Goal: Task Accomplishment & Management: Use online tool/utility

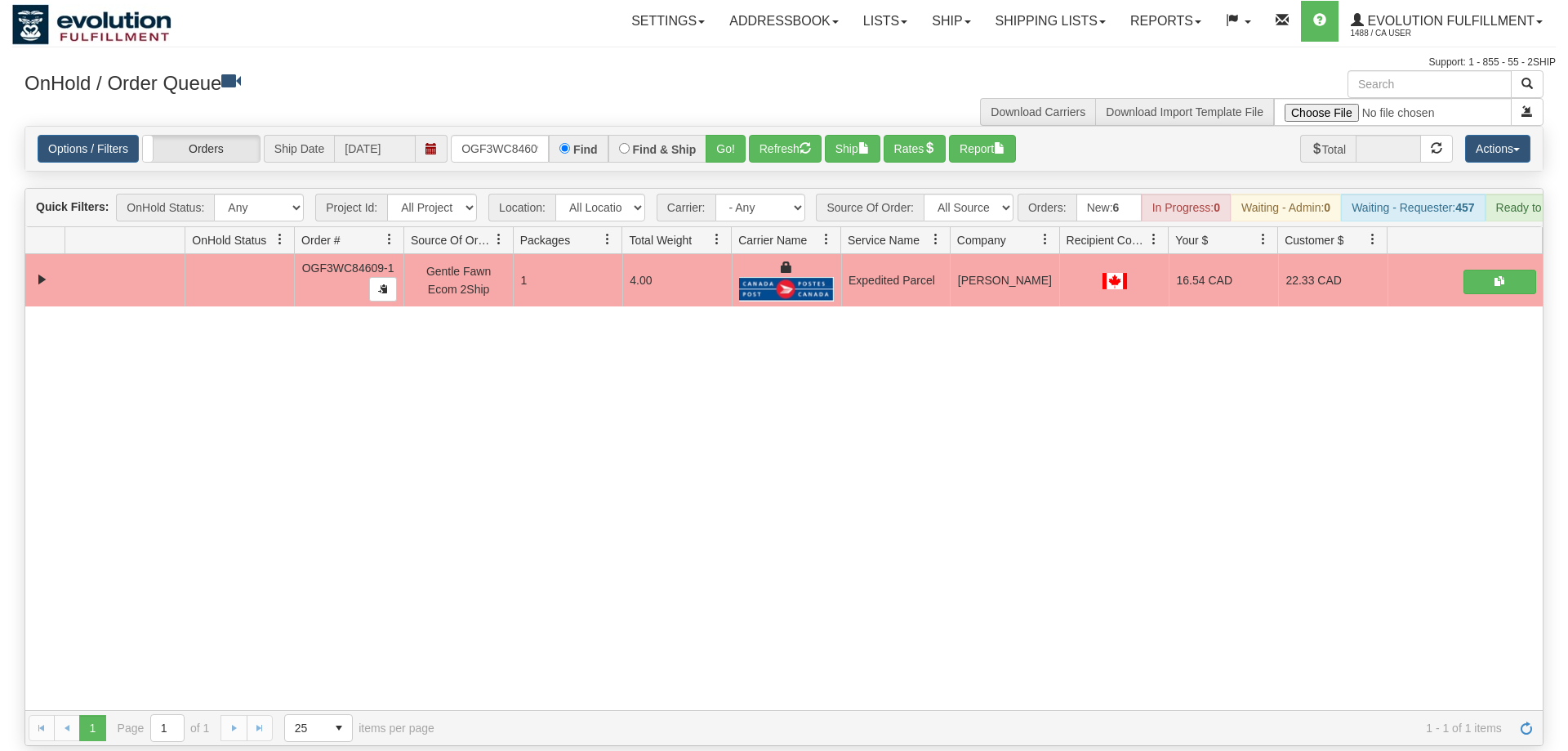
scroll to position [0, 16]
click at [512, 135] on input "OGF3WC84609-1" at bounding box center [500, 149] width 98 height 28
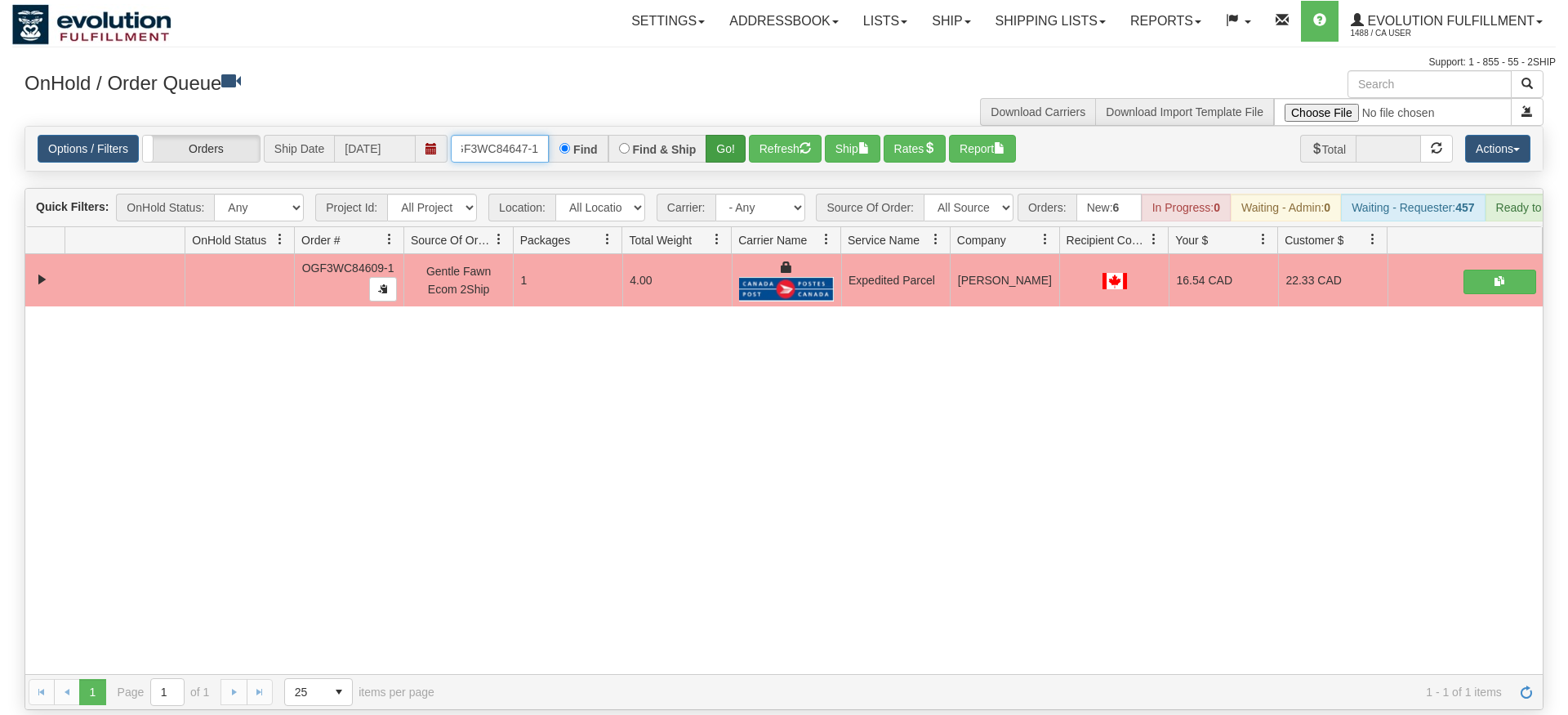
type input "OGF3WC84647-1"
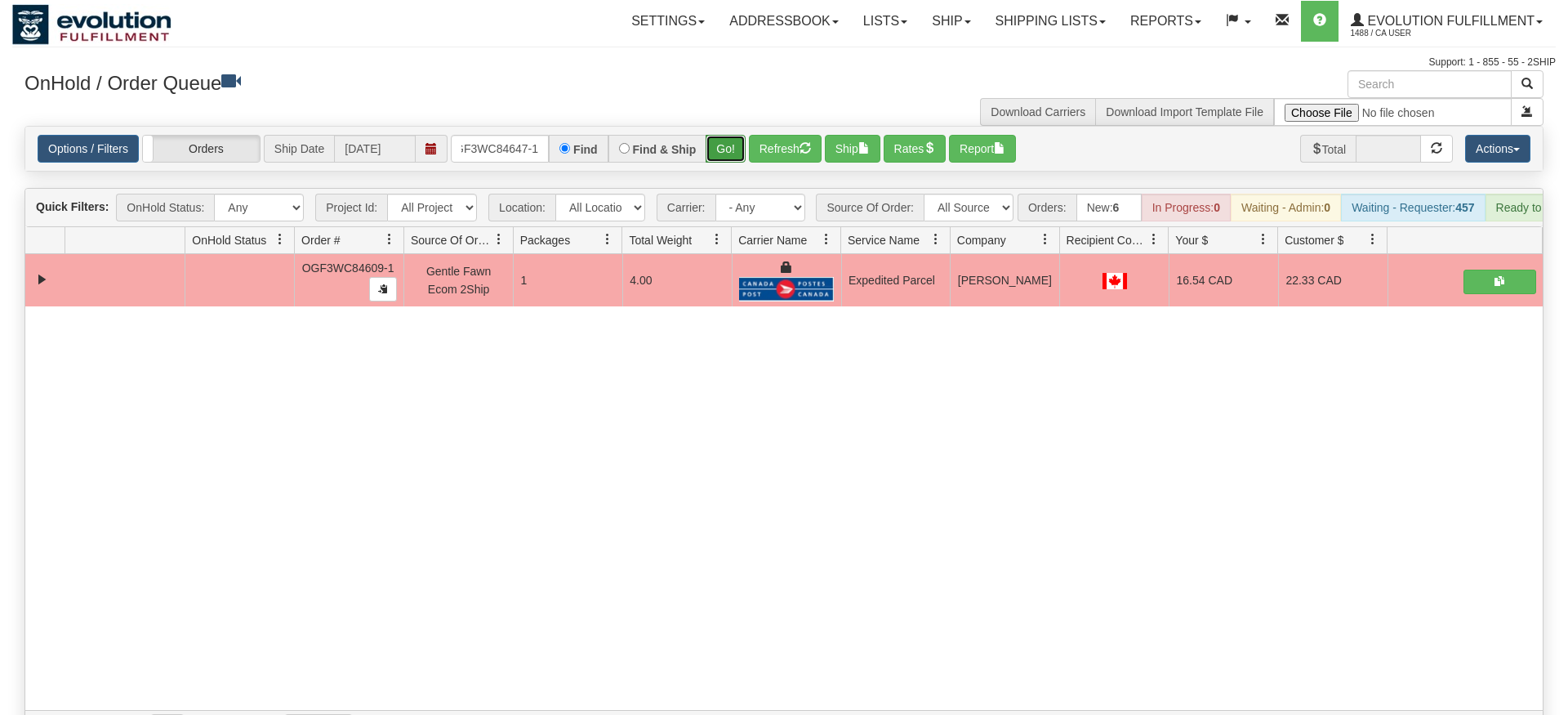
drag, startPoint x: 745, startPoint y: 116, endPoint x: 724, endPoint y: 132, distance: 26.4
click at [741, 151] on div "Is equal to Is not equal to Contains Does not contains CAD USD EUR ZAR [PERSON_…" at bounding box center [784, 436] width 1544 height 620
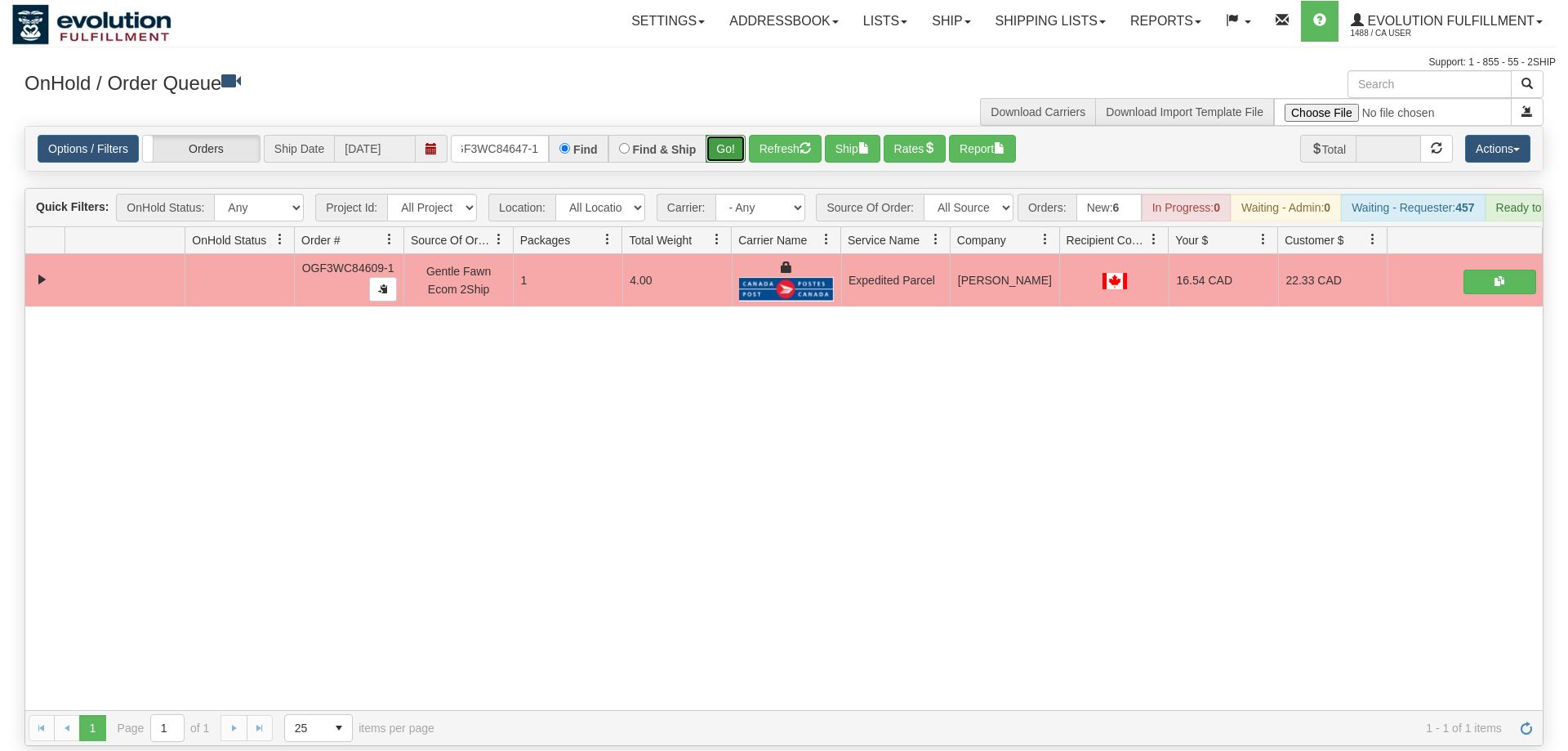
click at [724, 135] on button "Go!" at bounding box center [725, 149] width 40 height 28
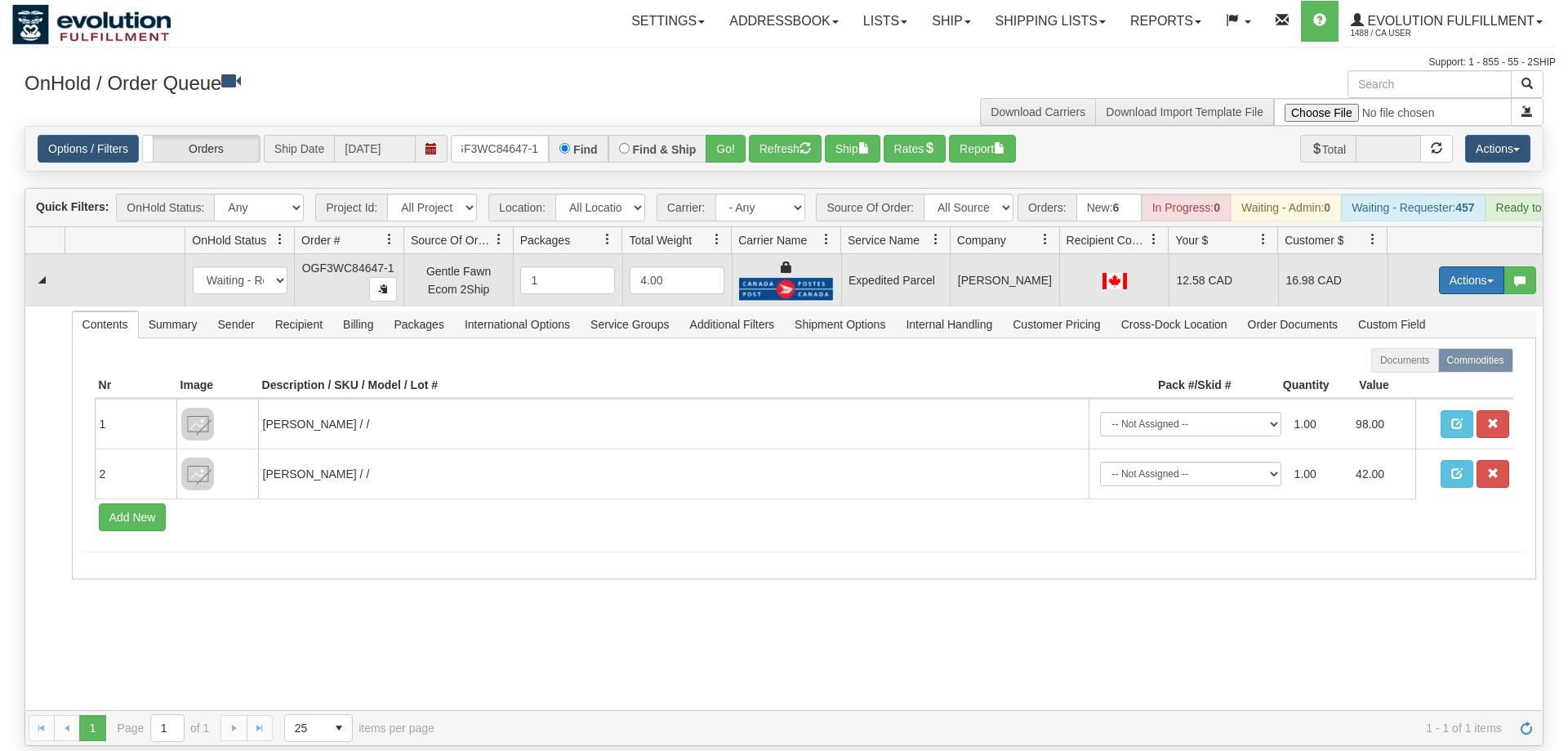
click at [1449, 266] on button "Actions" at bounding box center [1472, 280] width 66 height 28
click at [1403, 368] on span "Ship" at bounding box center [1406, 375] width 34 height 13
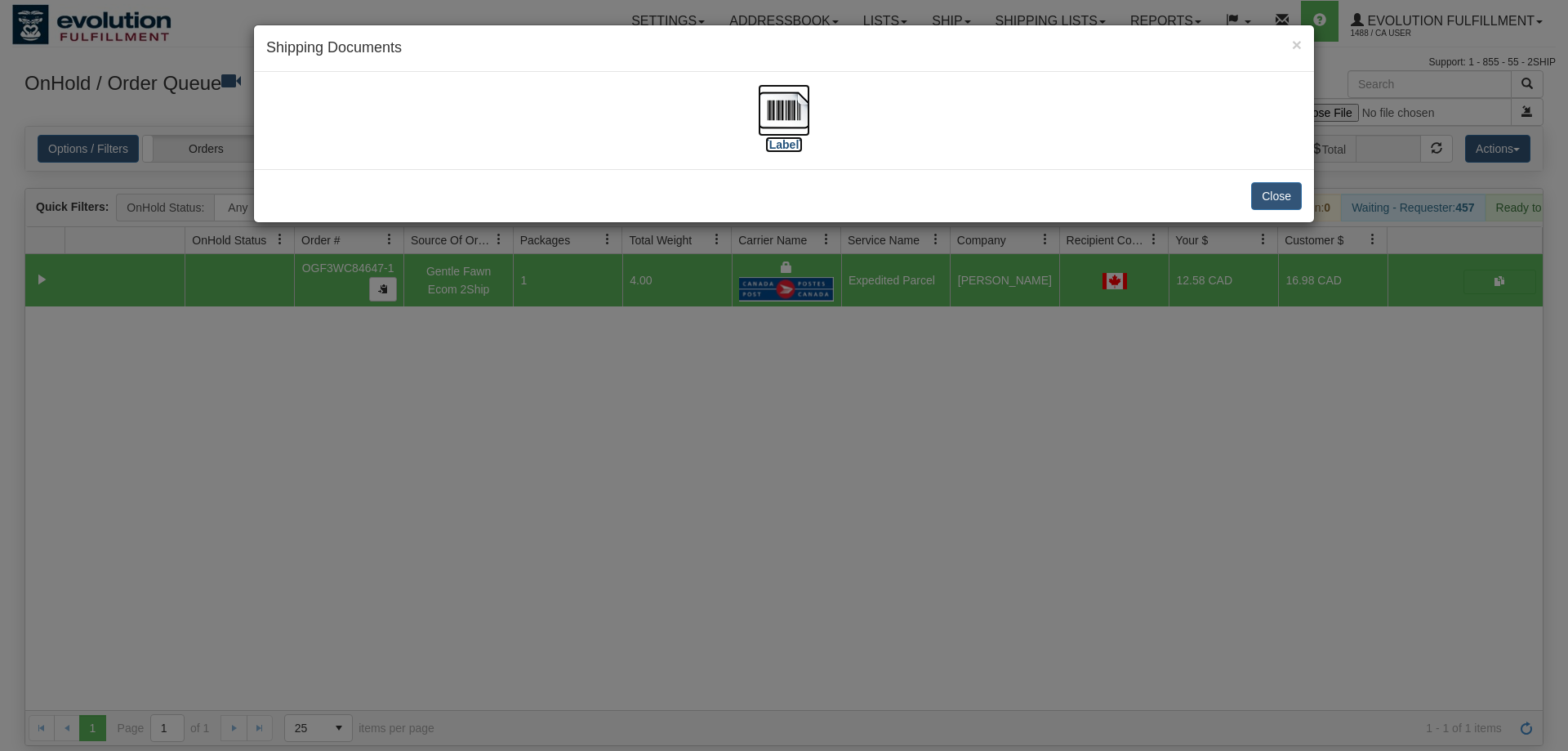
click at [778, 126] on img at bounding box center [784, 110] width 52 height 53
click at [956, 354] on div "× Shipping Documents [Label] Close" at bounding box center [784, 376] width 1568 height 751
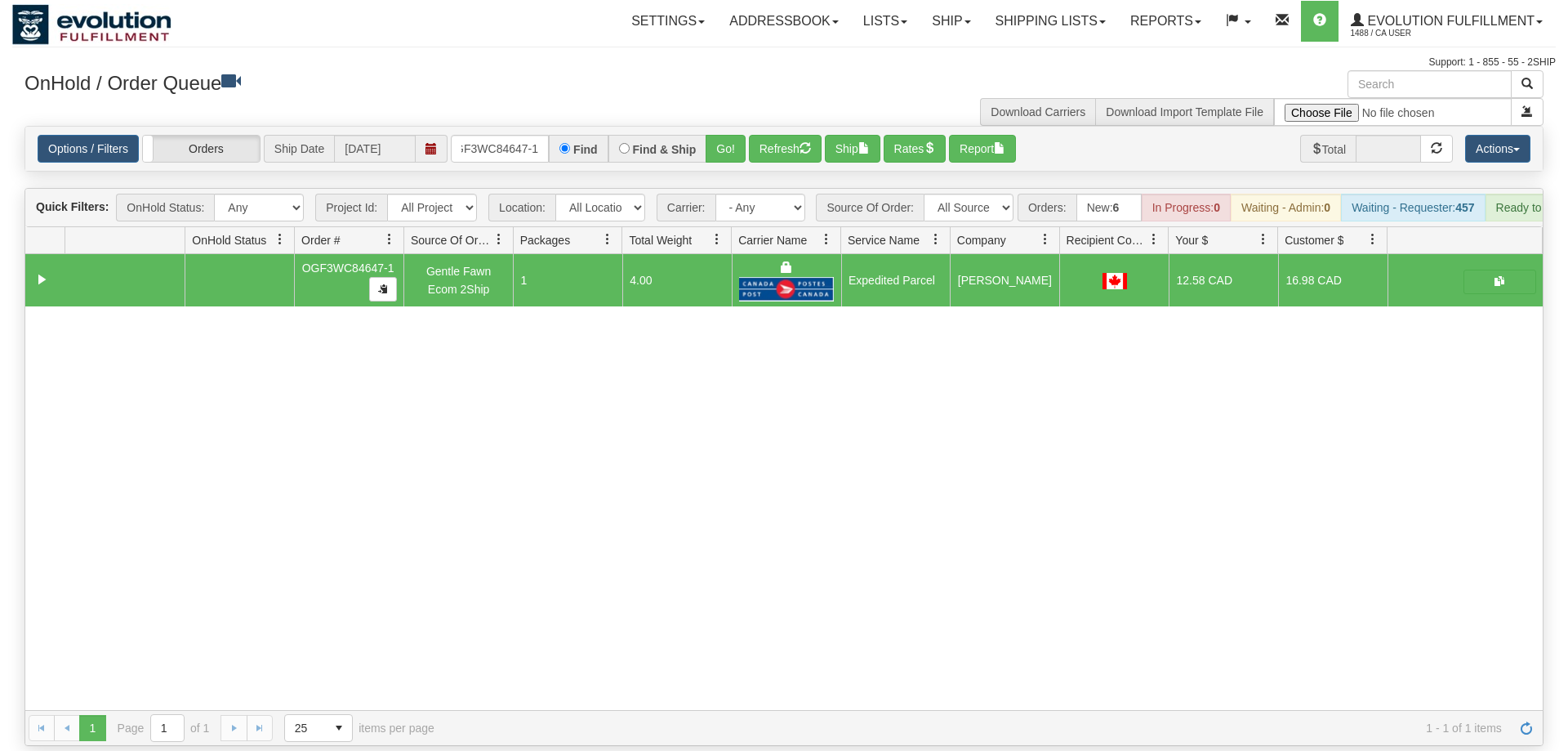
click at [499, 141] on div "Options / Filters Group Shipments Orders Ship Date [DATE] OGF3WC84647-1 Find Fi…" at bounding box center [784, 149] width 1517 height 44
click at [514, 135] on input "OGF3WC84647-1" at bounding box center [500, 149] width 98 height 28
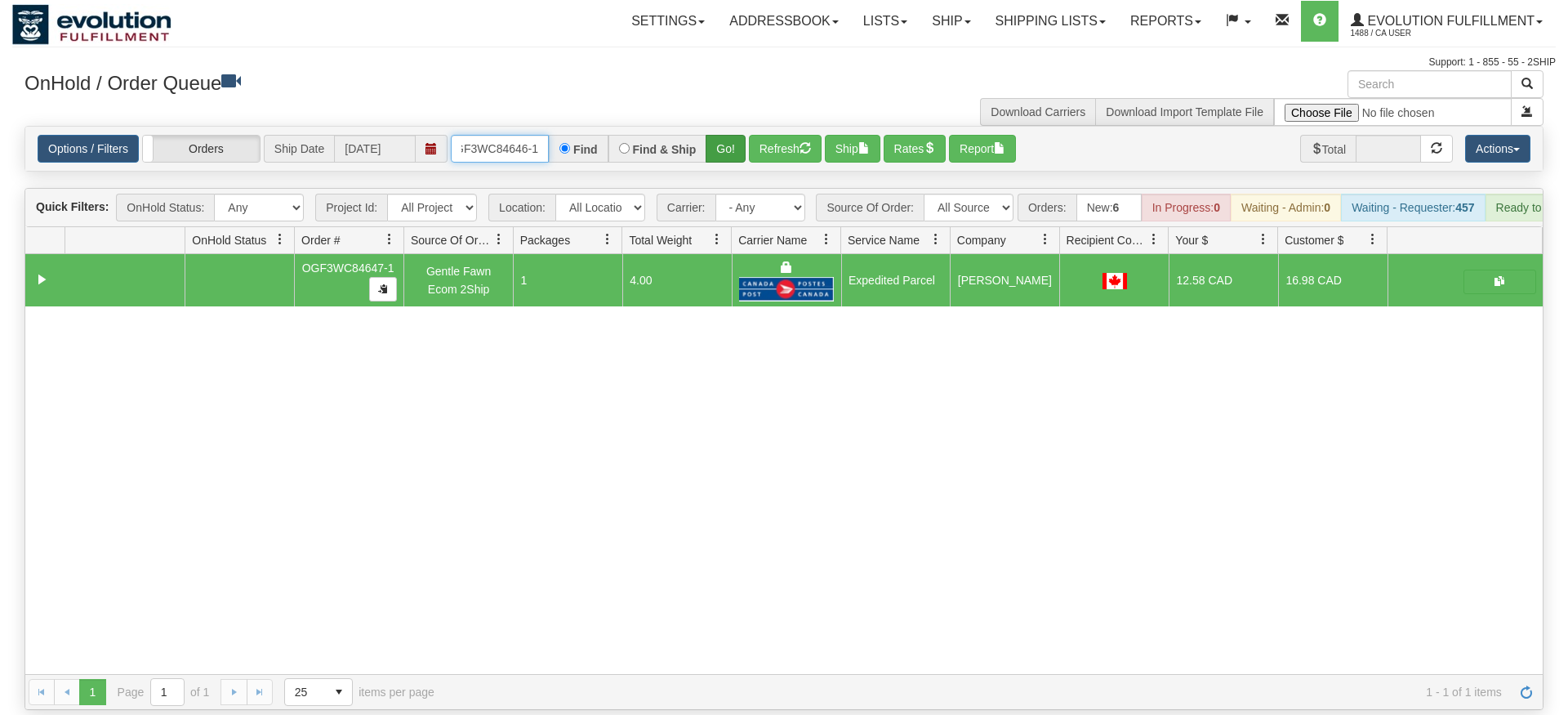
type input "OGF3WC84646-1"
click at [741, 165] on div "Is equal to Is not equal to Contains Does not contains CAD USD EUR ZAR [PERSON_…" at bounding box center [784, 417] width 1544 height 584
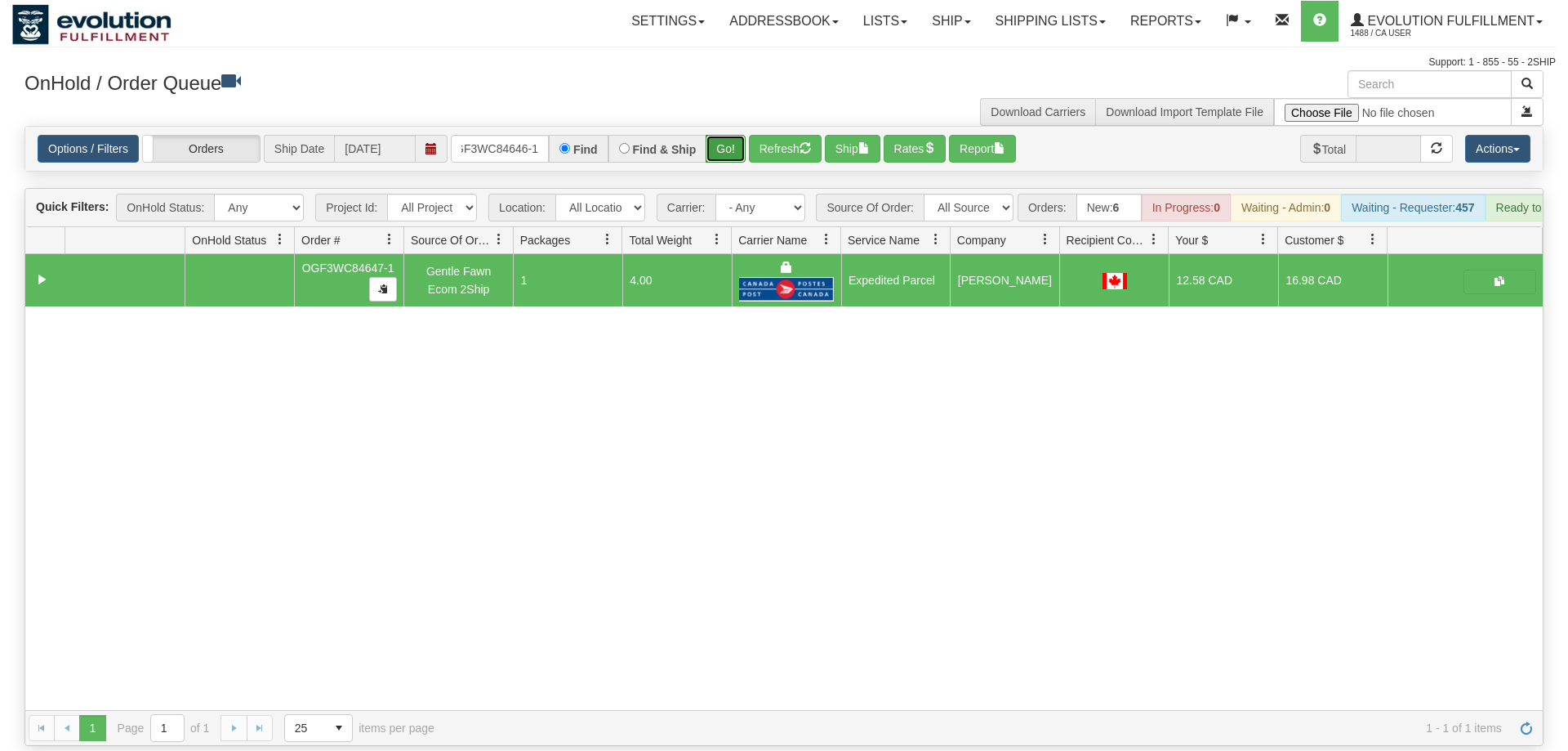
click at [740, 136] on button "Go!" at bounding box center [725, 149] width 40 height 28
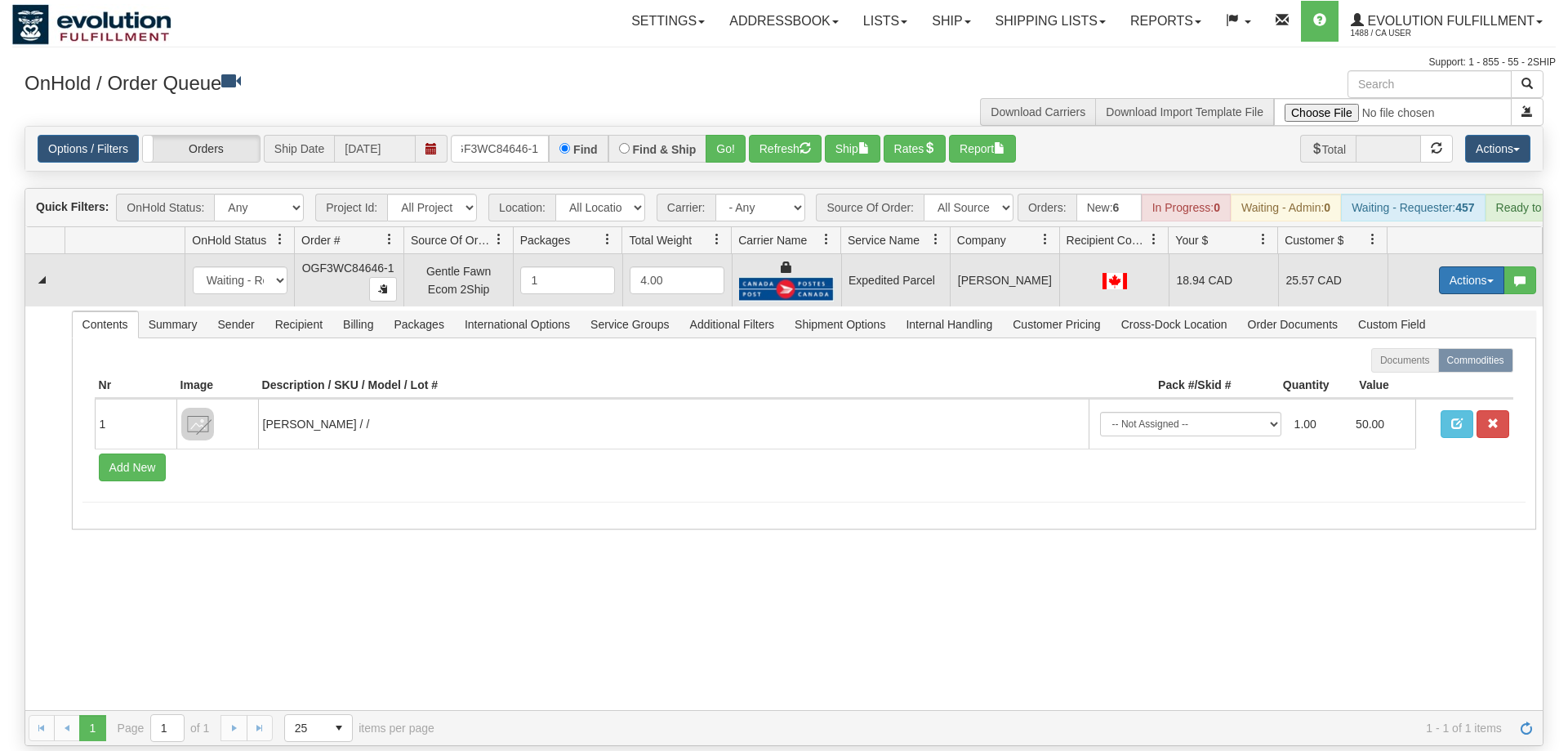
click at [1466, 266] on button "Actions" at bounding box center [1472, 280] width 66 height 28
click at [1432, 364] on link "Ship" at bounding box center [1438, 375] width 130 height 21
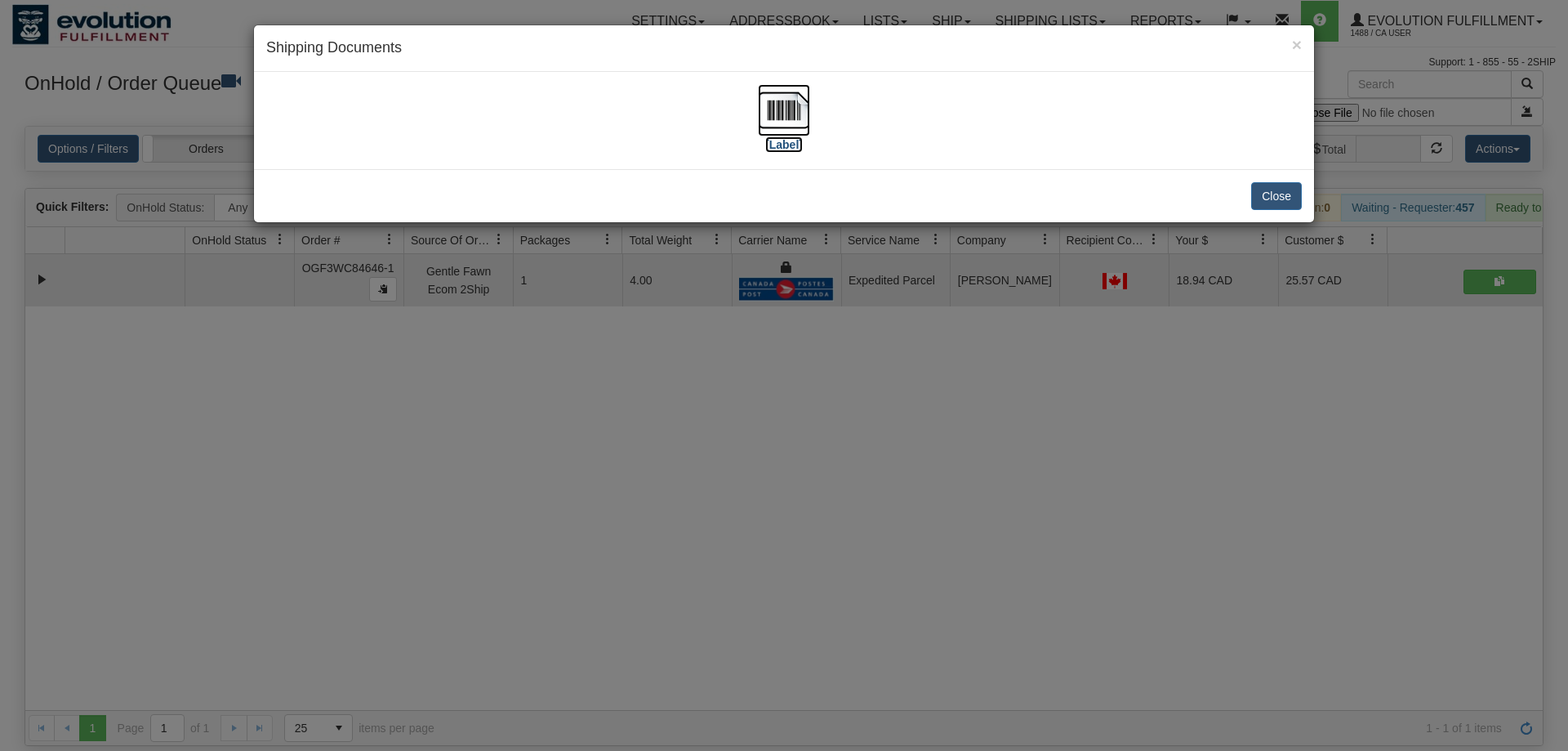
click at [782, 108] on img at bounding box center [784, 110] width 52 height 53
drag, startPoint x: 522, startPoint y: 509, endPoint x: 576, endPoint y: 273, distance: 242.1
click at [524, 510] on div "× Shipping Documents [Label] Close" at bounding box center [784, 376] width 1568 height 751
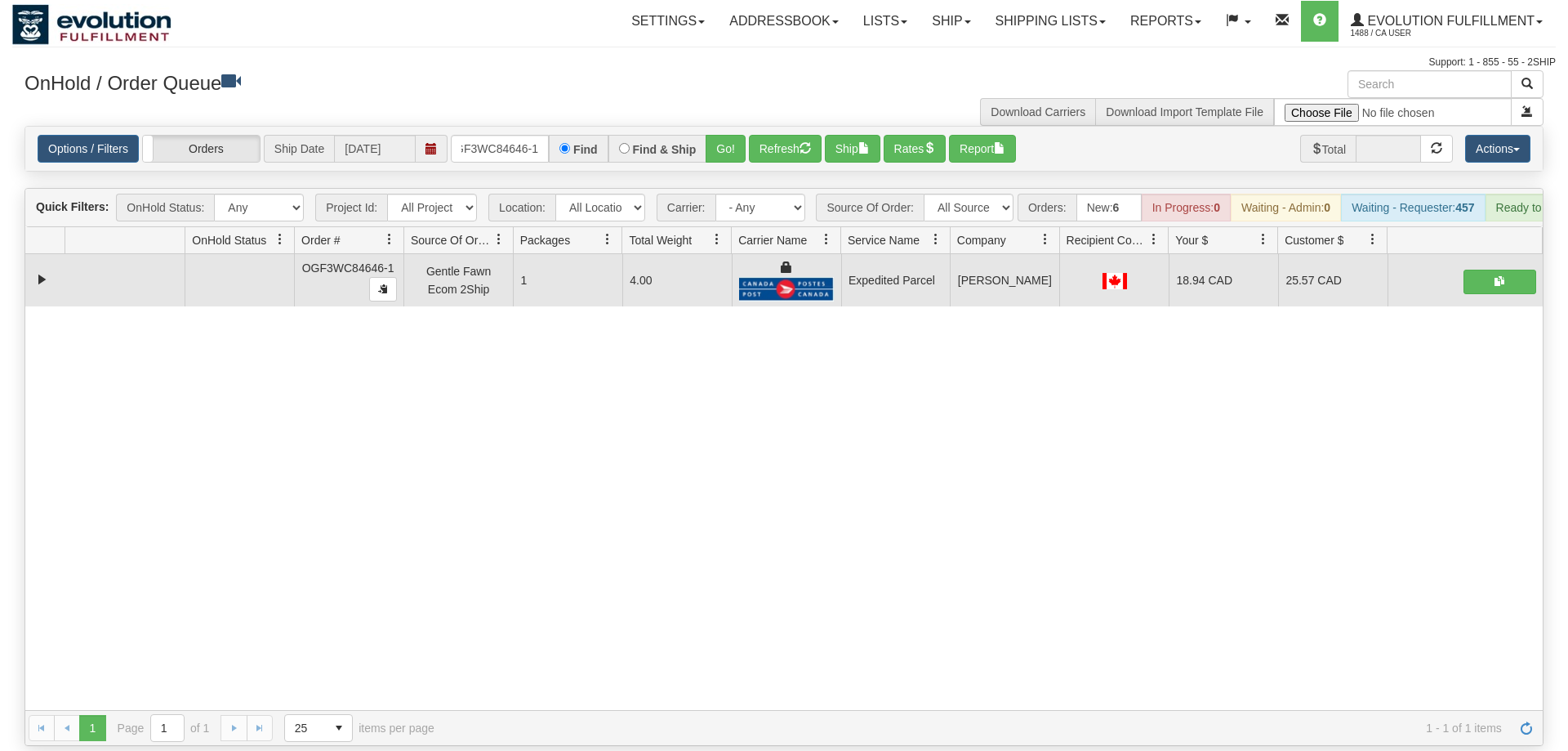
click at [516, 139] on div "Options / Filters Group Shipments Orders Ship Date [DATE] OGF3WC84646-1 Find Fi…" at bounding box center [784, 149] width 1517 height 44
click at [509, 135] on input "OGF3WC84646-1" at bounding box center [500, 149] width 98 height 28
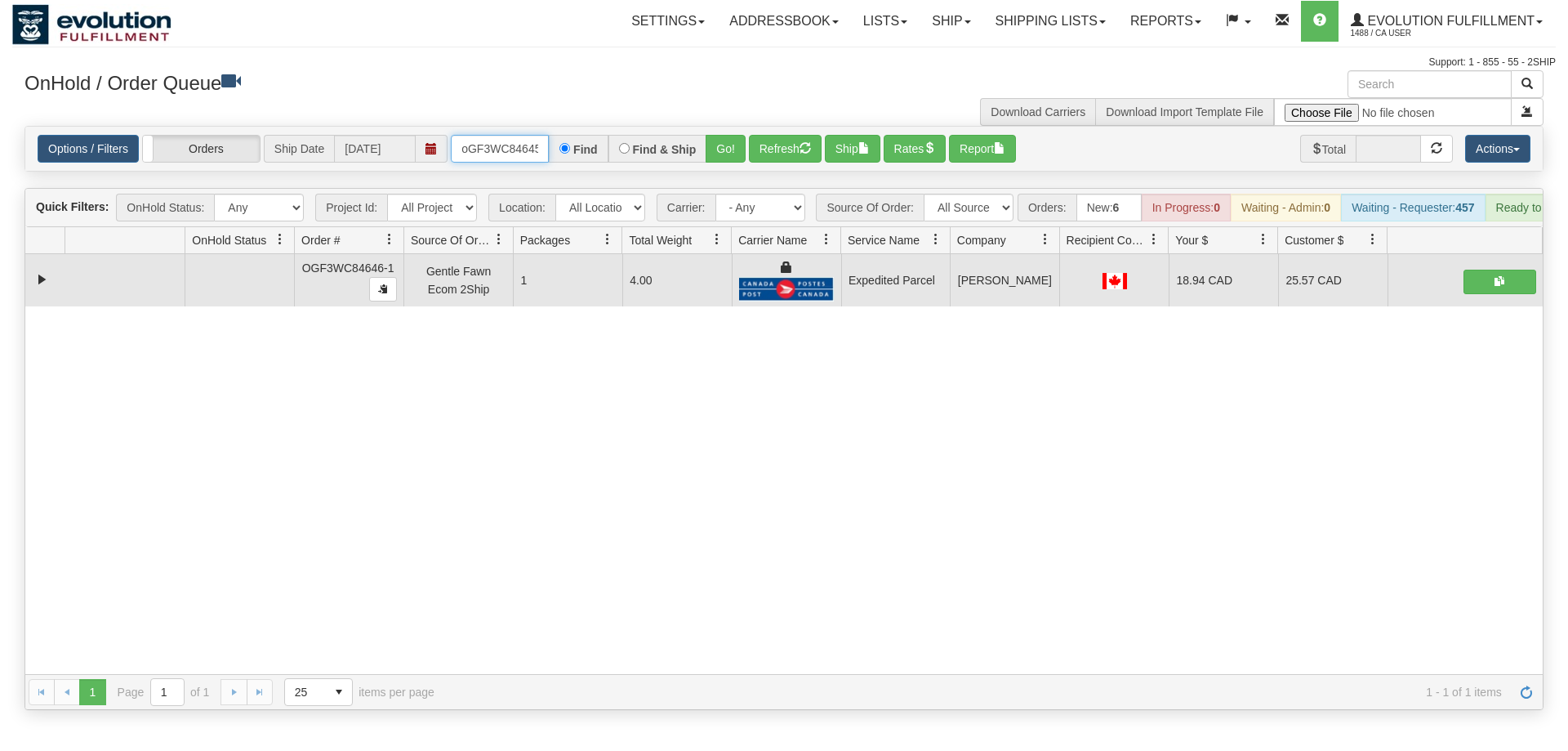
scroll to position [0, 13]
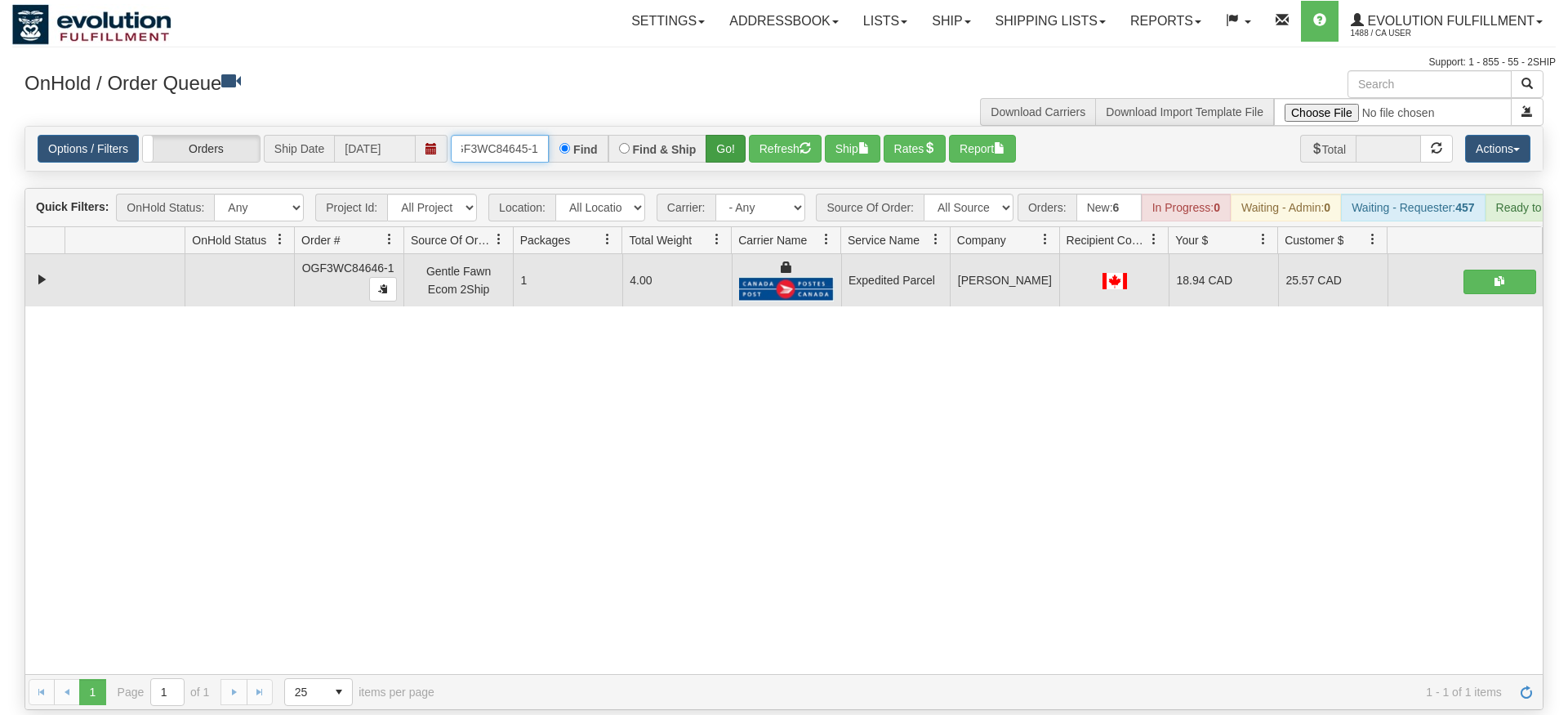
type input "oGF3WC84645-1"
click at [726, 162] on div "Is equal to Is not equal to Contains Does not contains CAD USD EUR ZAR [PERSON_…" at bounding box center [784, 417] width 1544 height 584
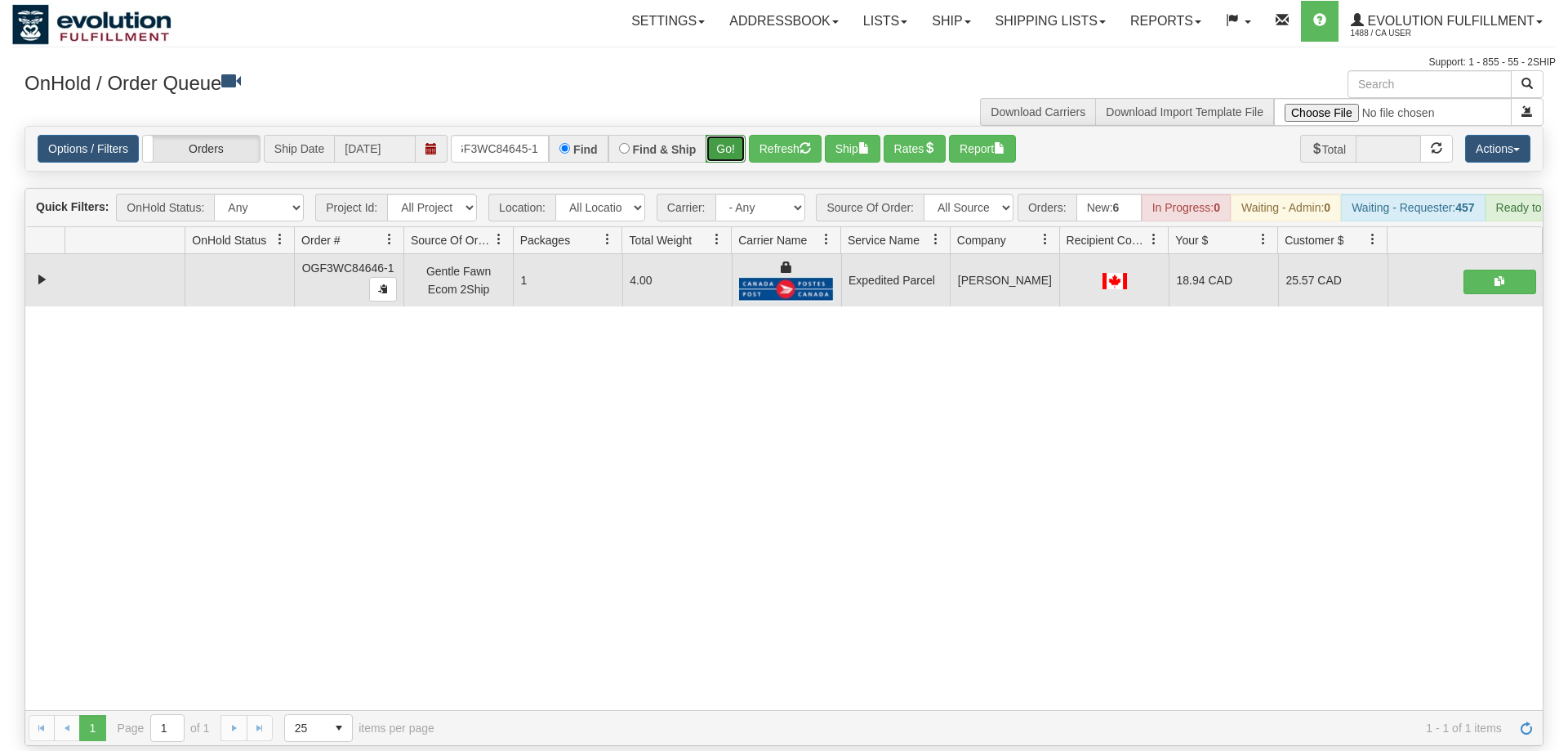
click at [732, 135] on button "Go!" at bounding box center [725, 149] width 40 height 28
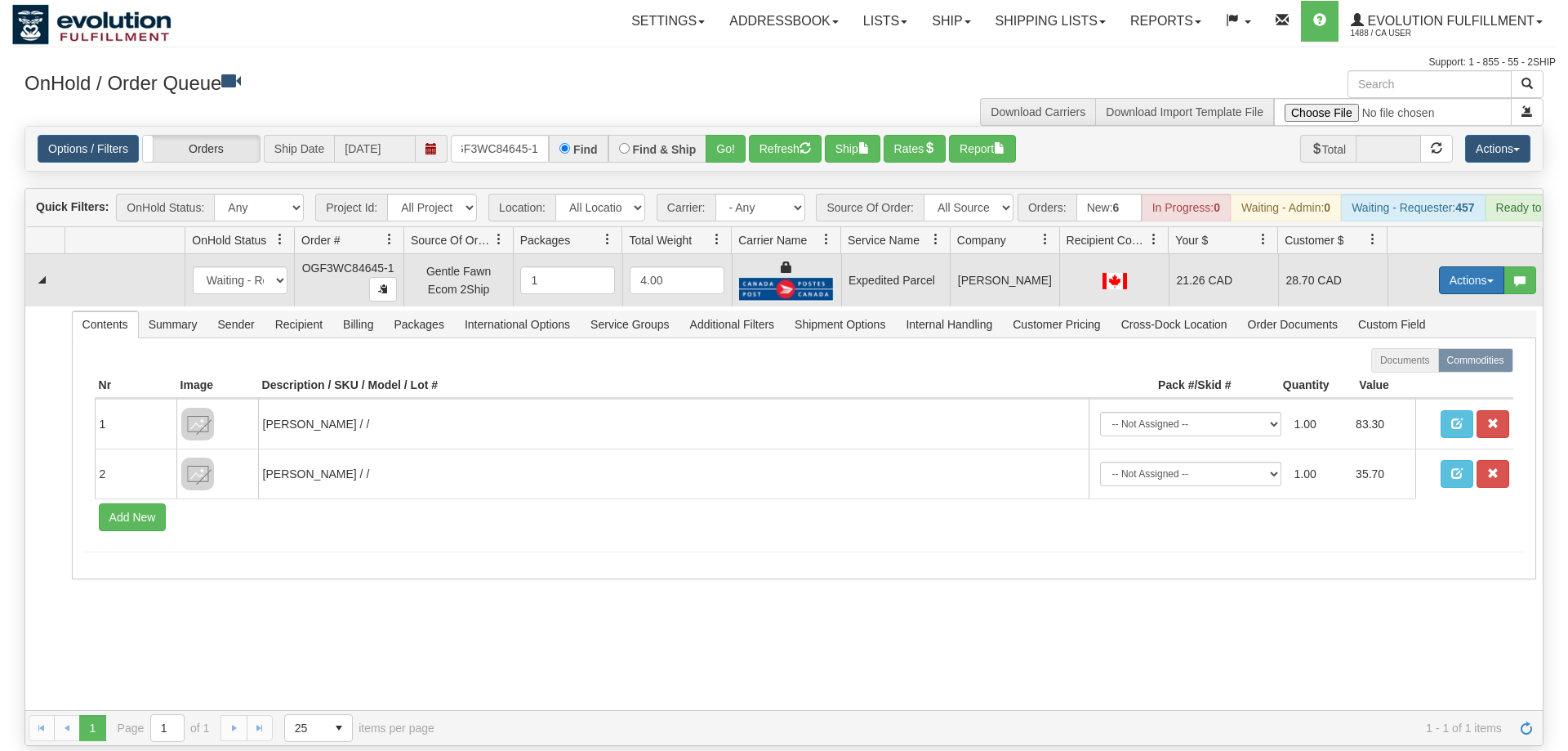
click at [1455, 266] on button "Actions" at bounding box center [1472, 280] width 66 height 28
click at [1426, 364] on link "Ship" at bounding box center [1438, 375] width 130 height 21
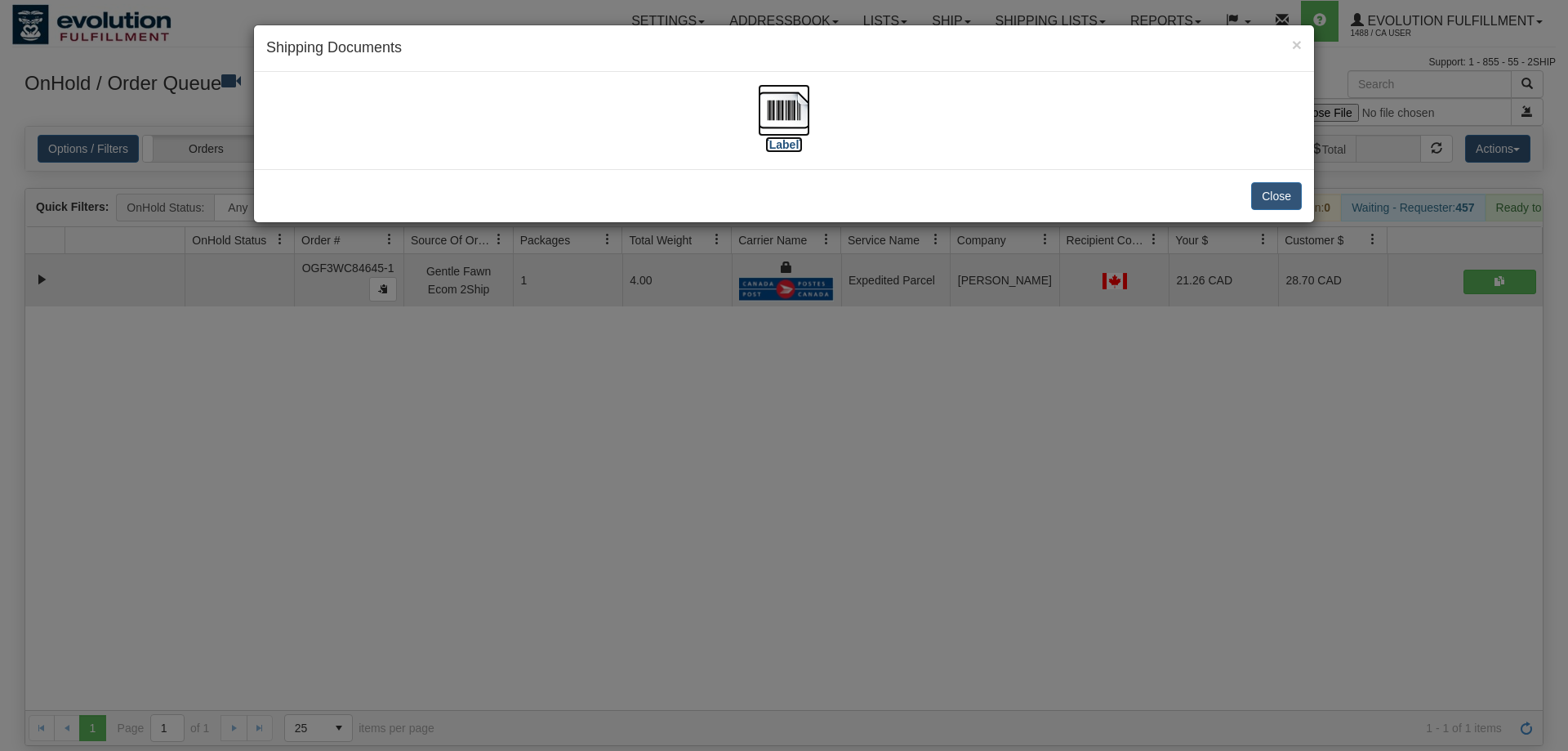
click at [780, 107] on img at bounding box center [784, 110] width 52 height 53
drag, startPoint x: 591, startPoint y: 417, endPoint x: 383, endPoint y: 129, distance: 355.3
click at [589, 411] on div "× Shipping Documents [Label] Close" at bounding box center [784, 376] width 1568 height 751
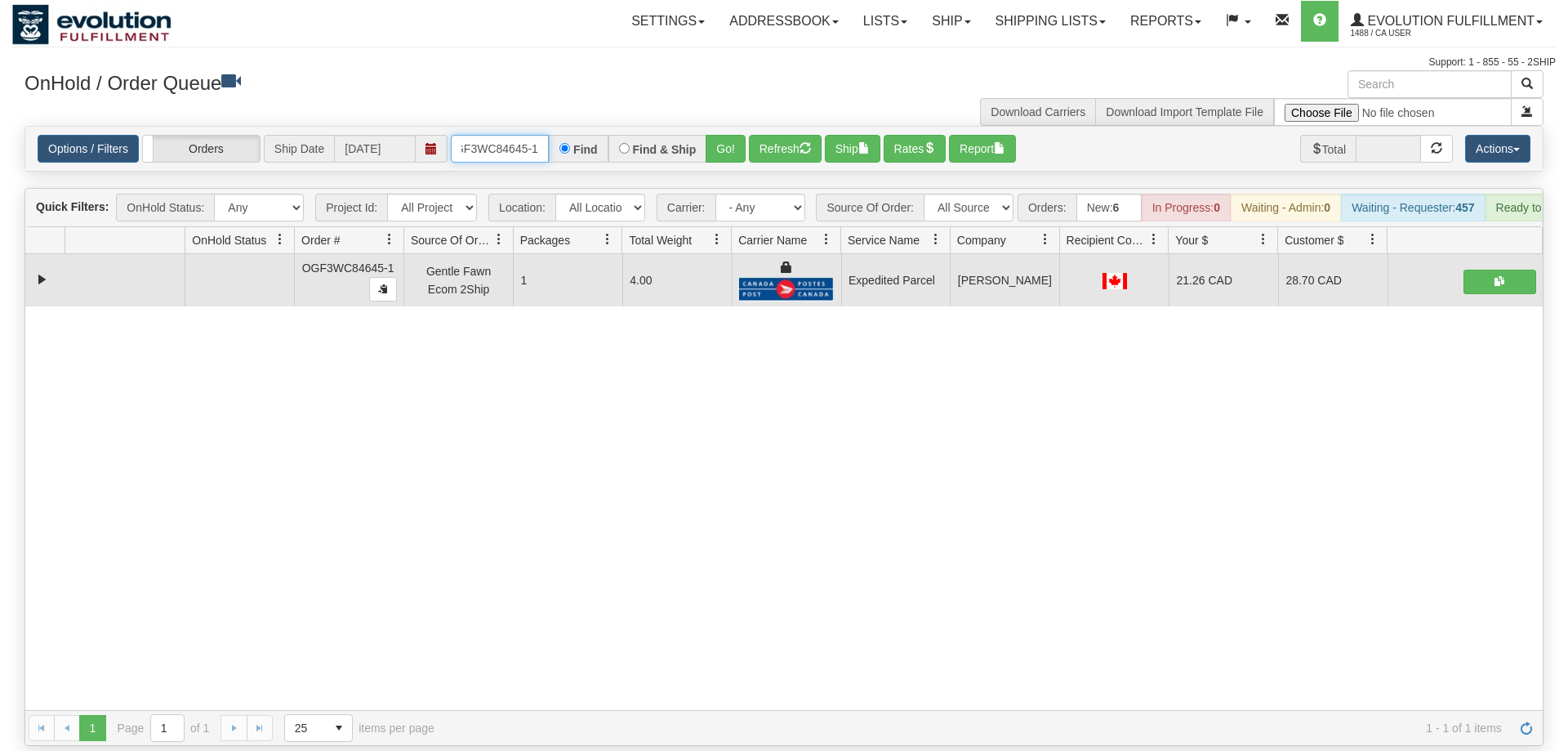
click at [493, 135] on input "oGF3WC84645-1" at bounding box center [500, 149] width 98 height 28
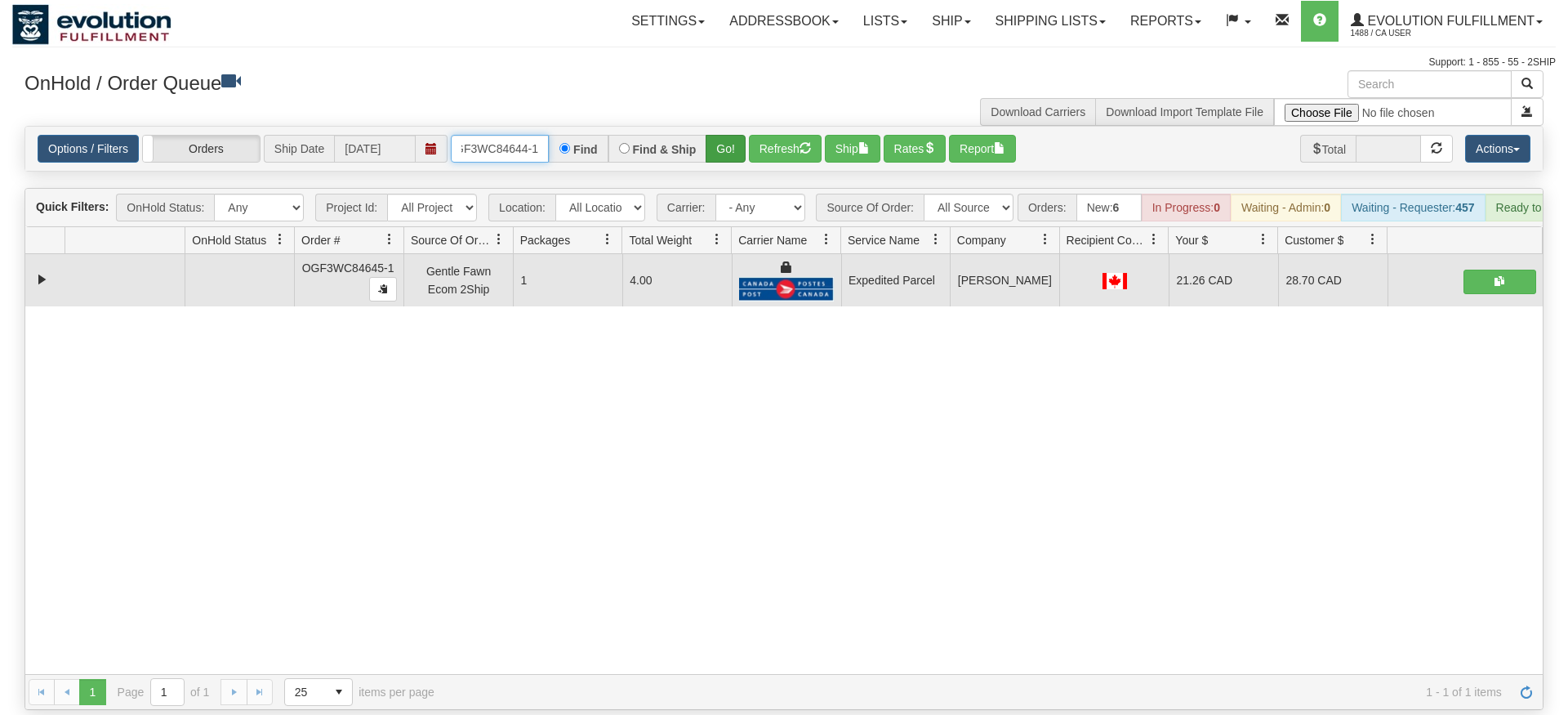
type input "OGF3WC84644-1"
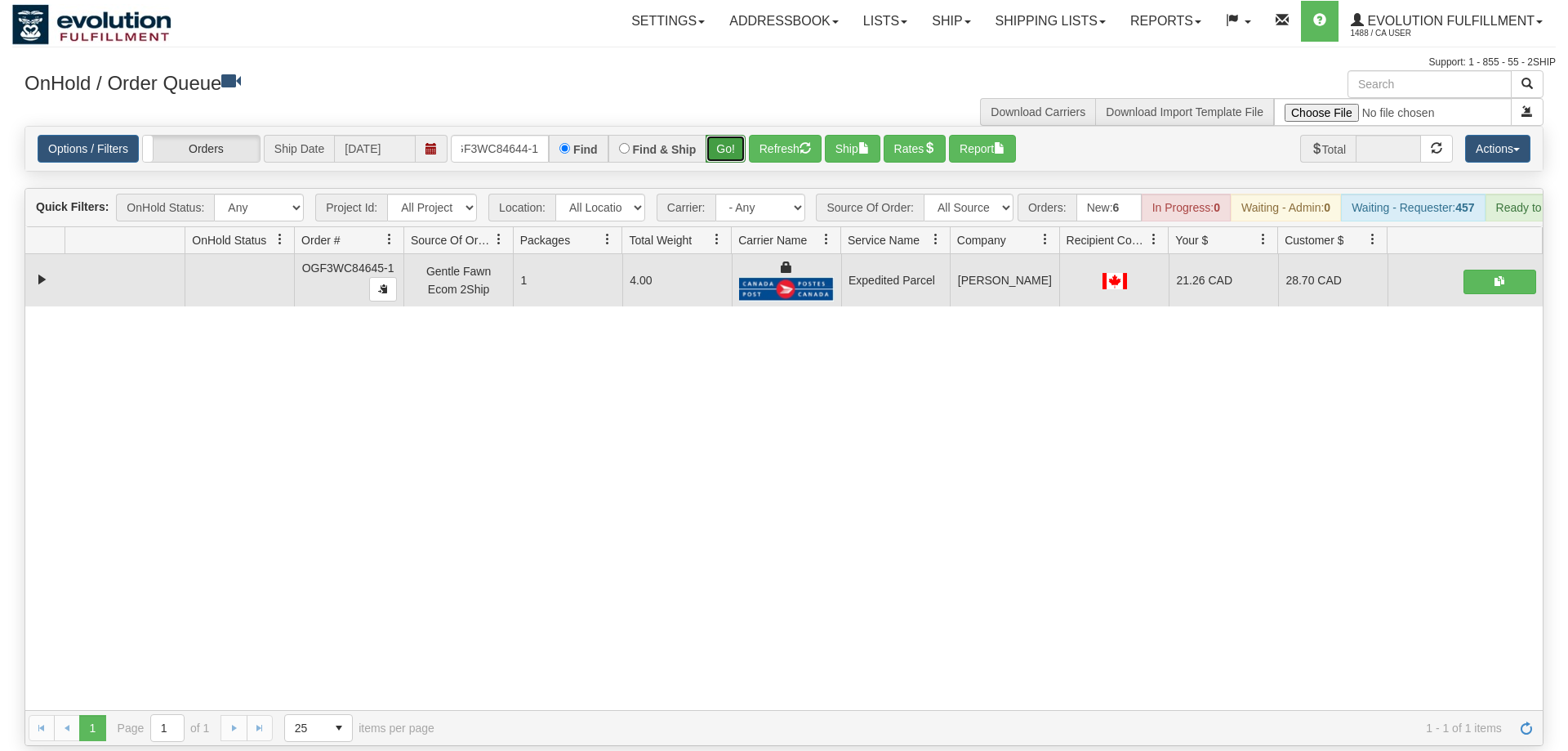
click at [729, 157] on div "Is equal to Is not equal to Contains Does not contains CAD USD EUR ZAR [PERSON_…" at bounding box center [784, 436] width 1544 height 620
click at [729, 135] on button "Go!" at bounding box center [725, 149] width 40 height 28
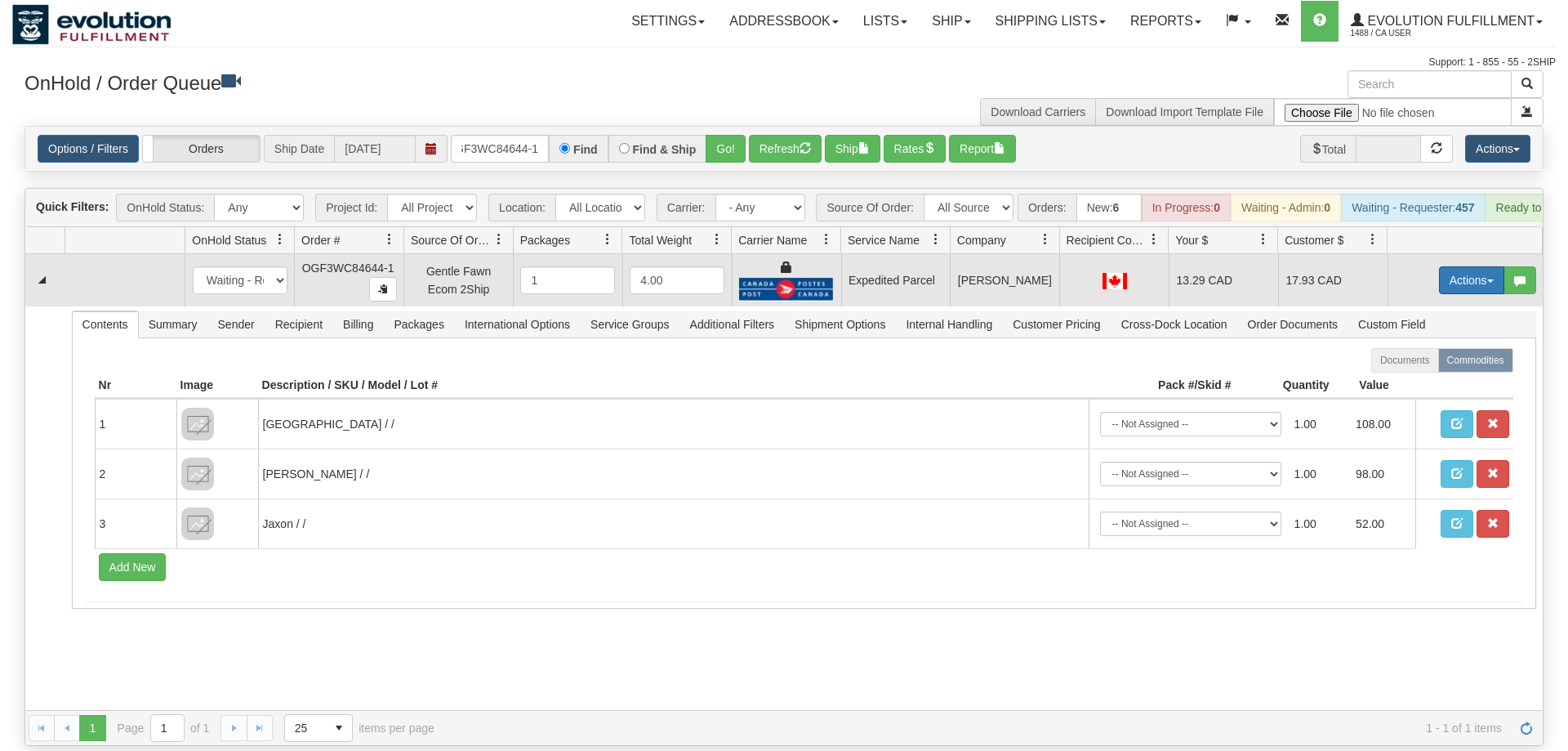
click at [1454, 266] on button "Actions" at bounding box center [1472, 280] width 66 height 28
click at [1418, 368] on span "Ship" at bounding box center [1406, 375] width 34 height 13
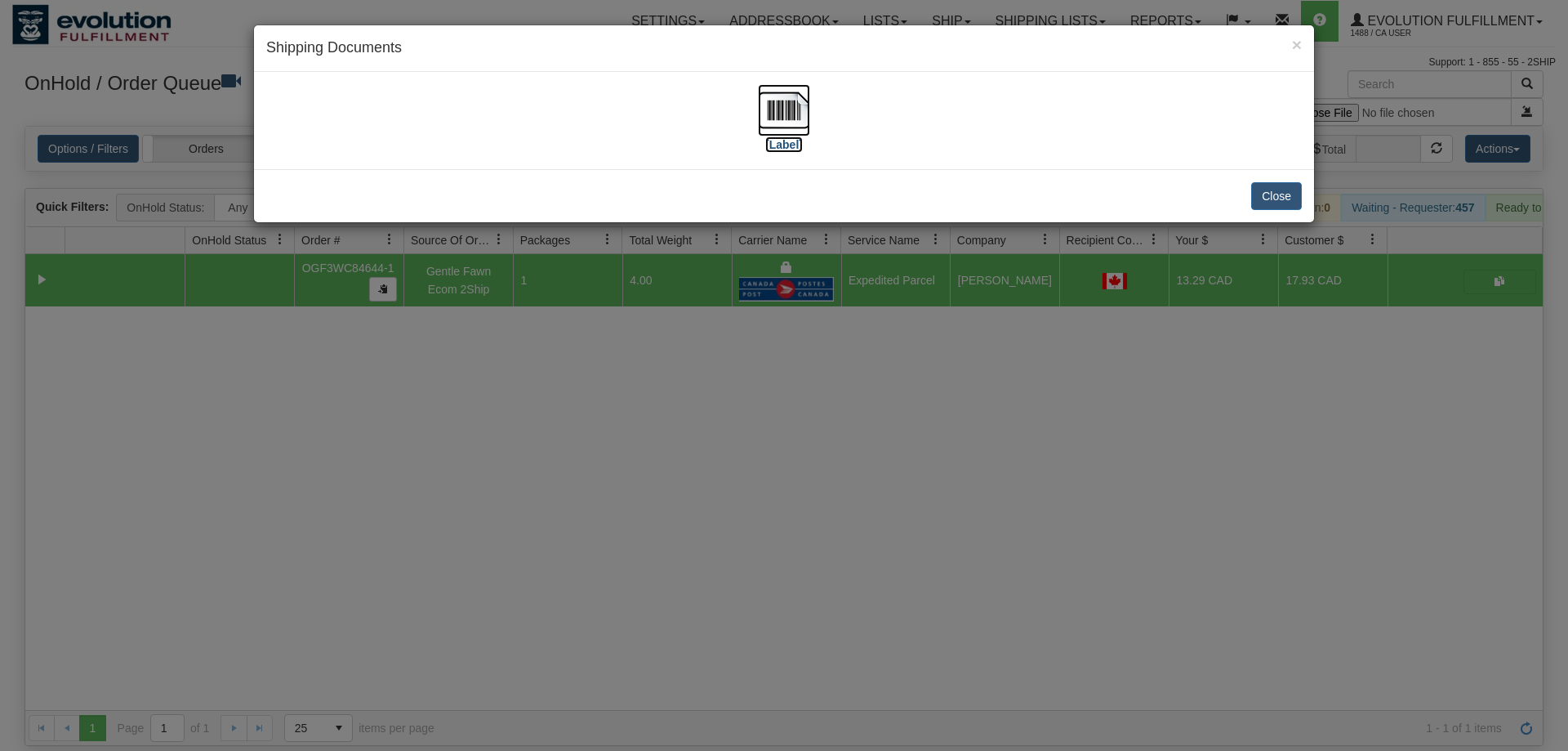
click at [779, 121] on img at bounding box center [784, 110] width 52 height 53
drag, startPoint x: 830, startPoint y: 384, endPoint x: 775, endPoint y: 327, distance: 79.2
click at [830, 385] on div "× Shipping Documents [Label] Close" at bounding box center [784, 376] width 1568 height 751
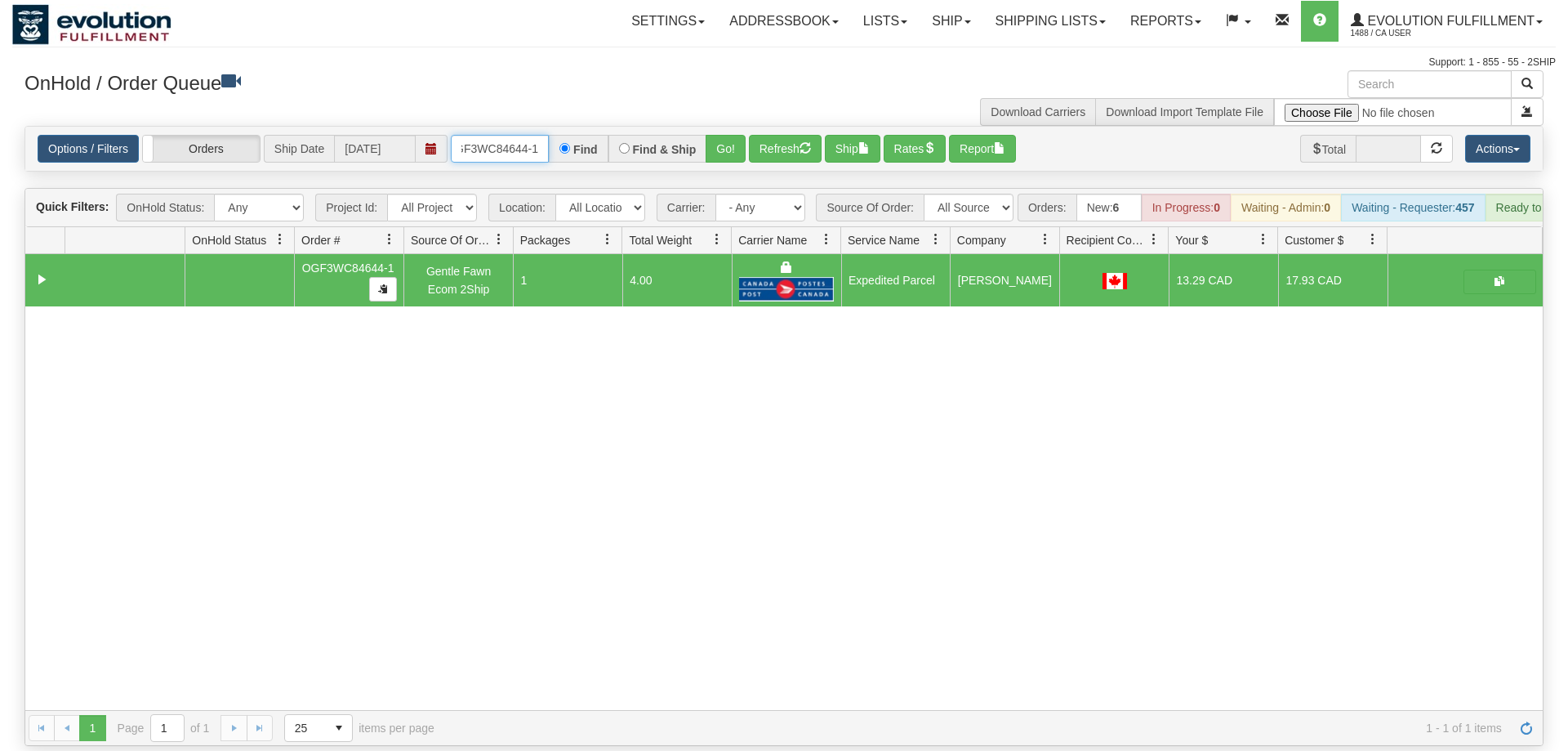
click at [507, 137] on input "OGF3WC84644-1" at bounding box center [500, 149] width 98 height 28
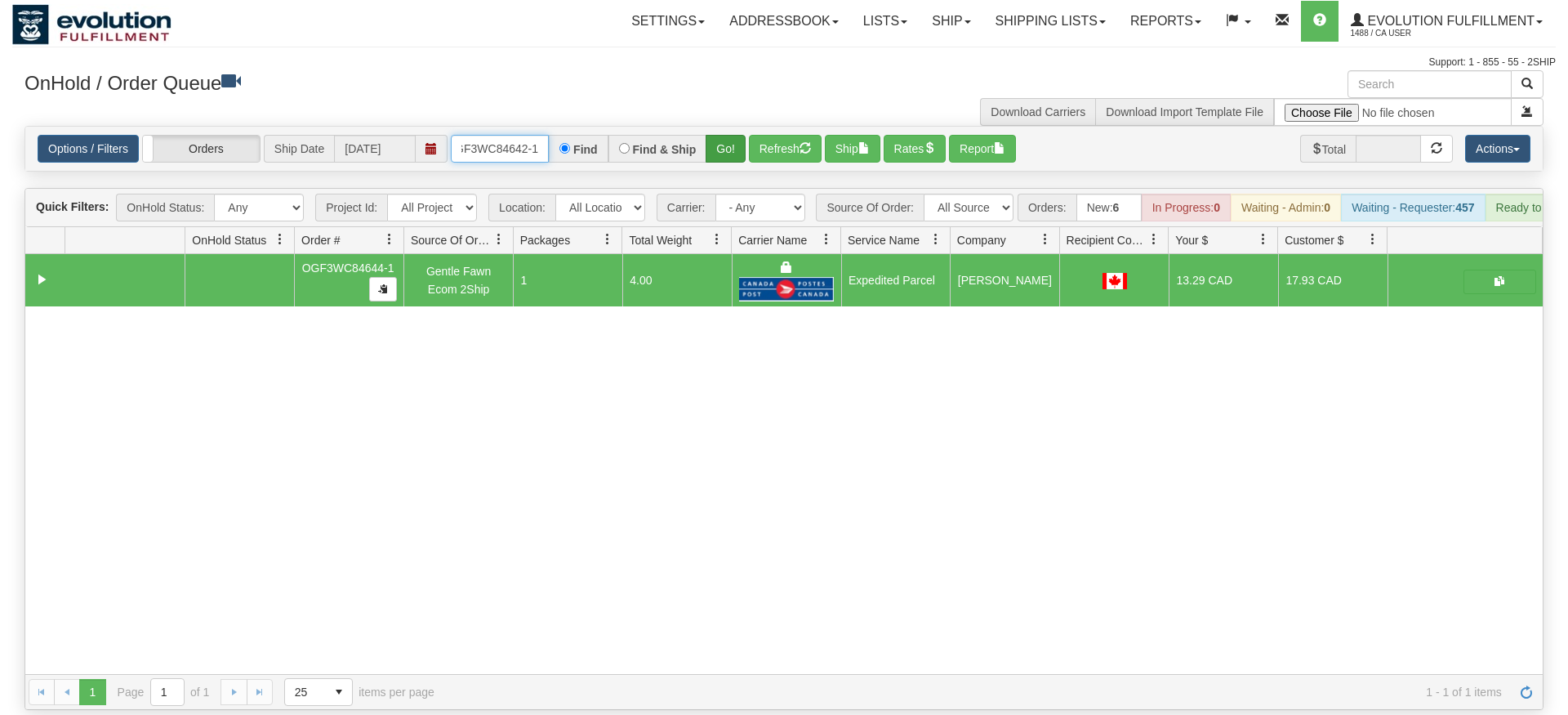
type input "OGF3WC84642-1"
click at [724, 165] on div "Is equal to Is not equal to Contains Does not contains CAD USD EUR ZAR [PERSON_…" at bounding box center [784, 417] width 1544 height 584
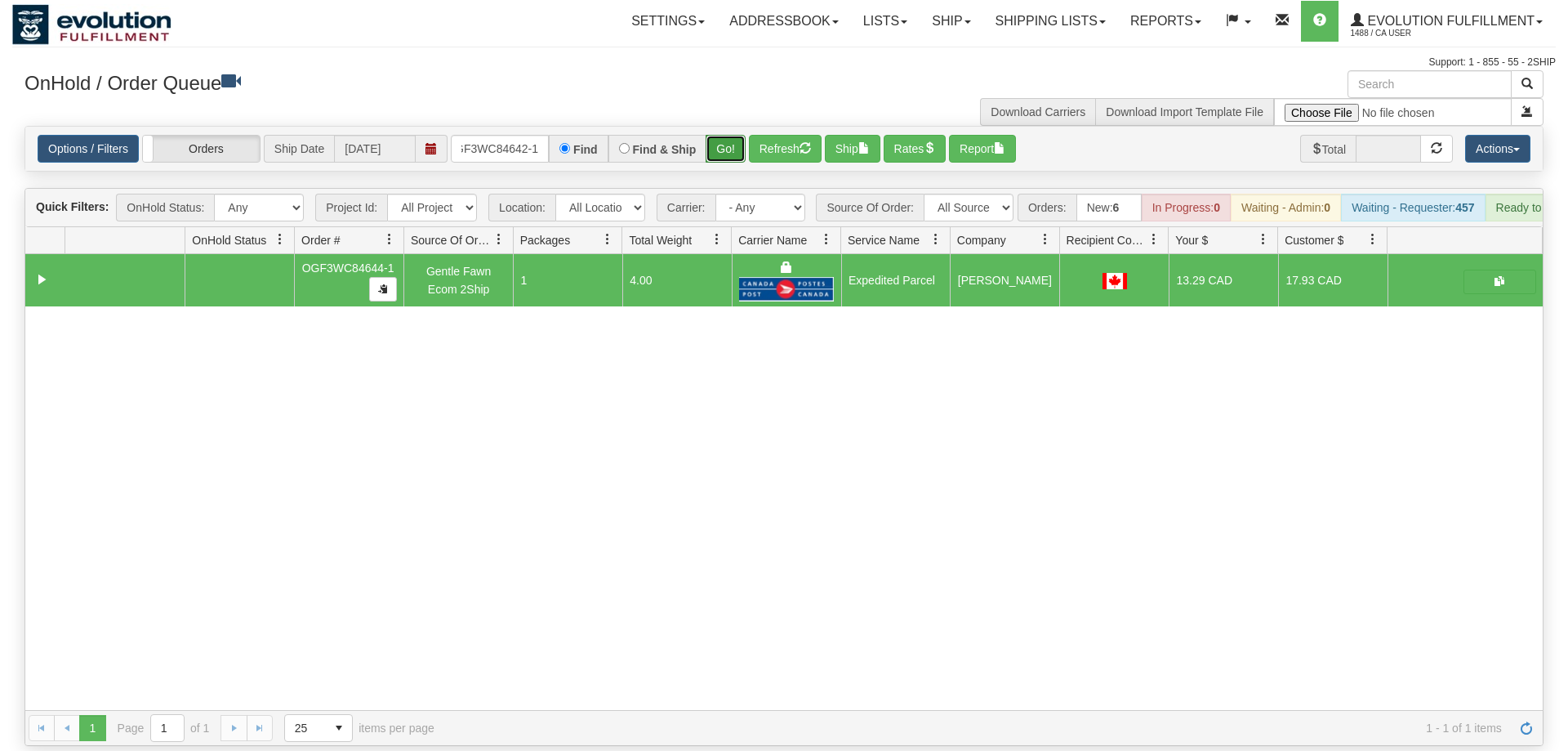
click at [721, 135] on button "Go!" at bounding box center [725, 149] width 40 height 28
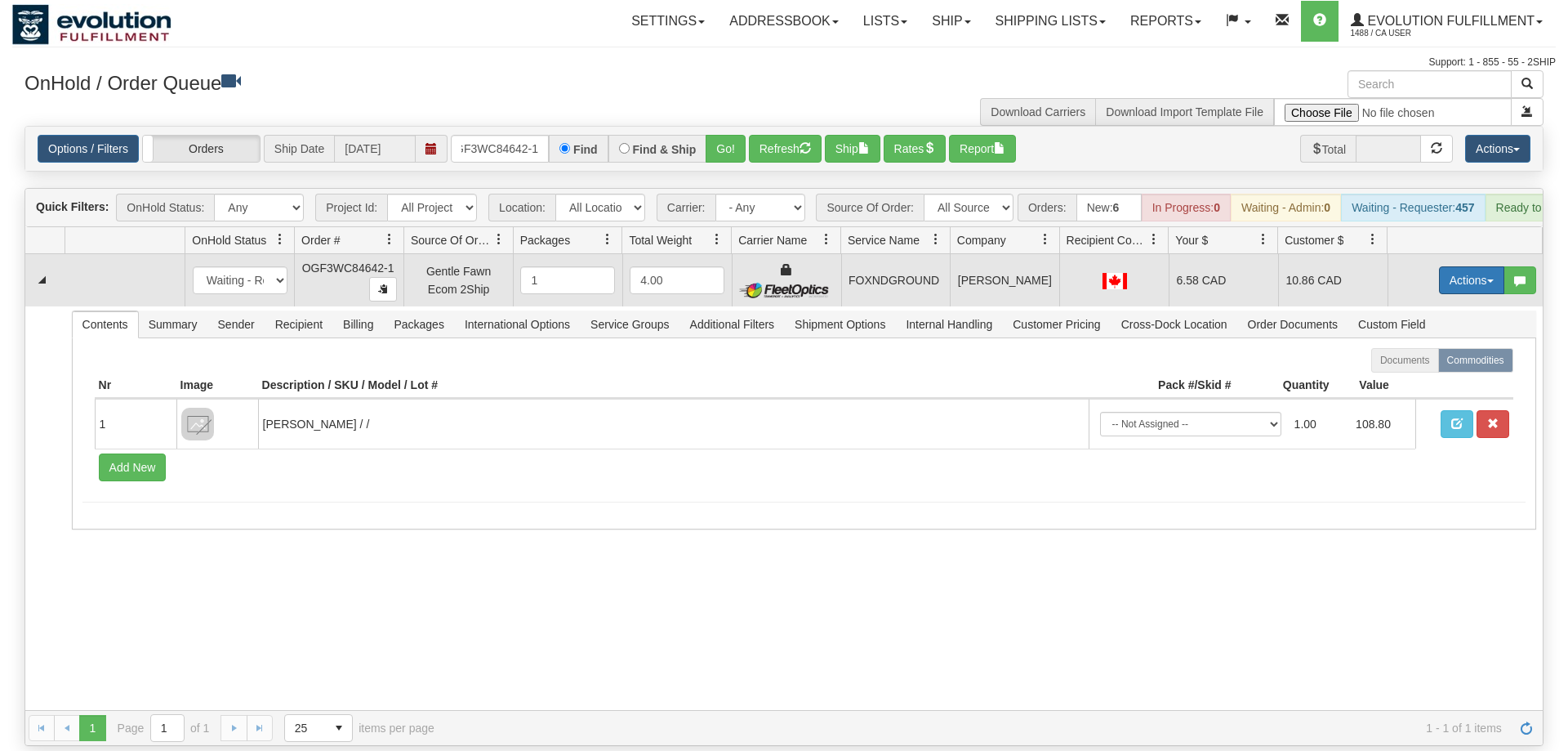
click at [1464, 266] on button "Actions" at bounding box center [1472, 280] width 66 height 28
click at [1417, 368] on span "Ship" at bounding box center [1406, 375] width 34 height 13
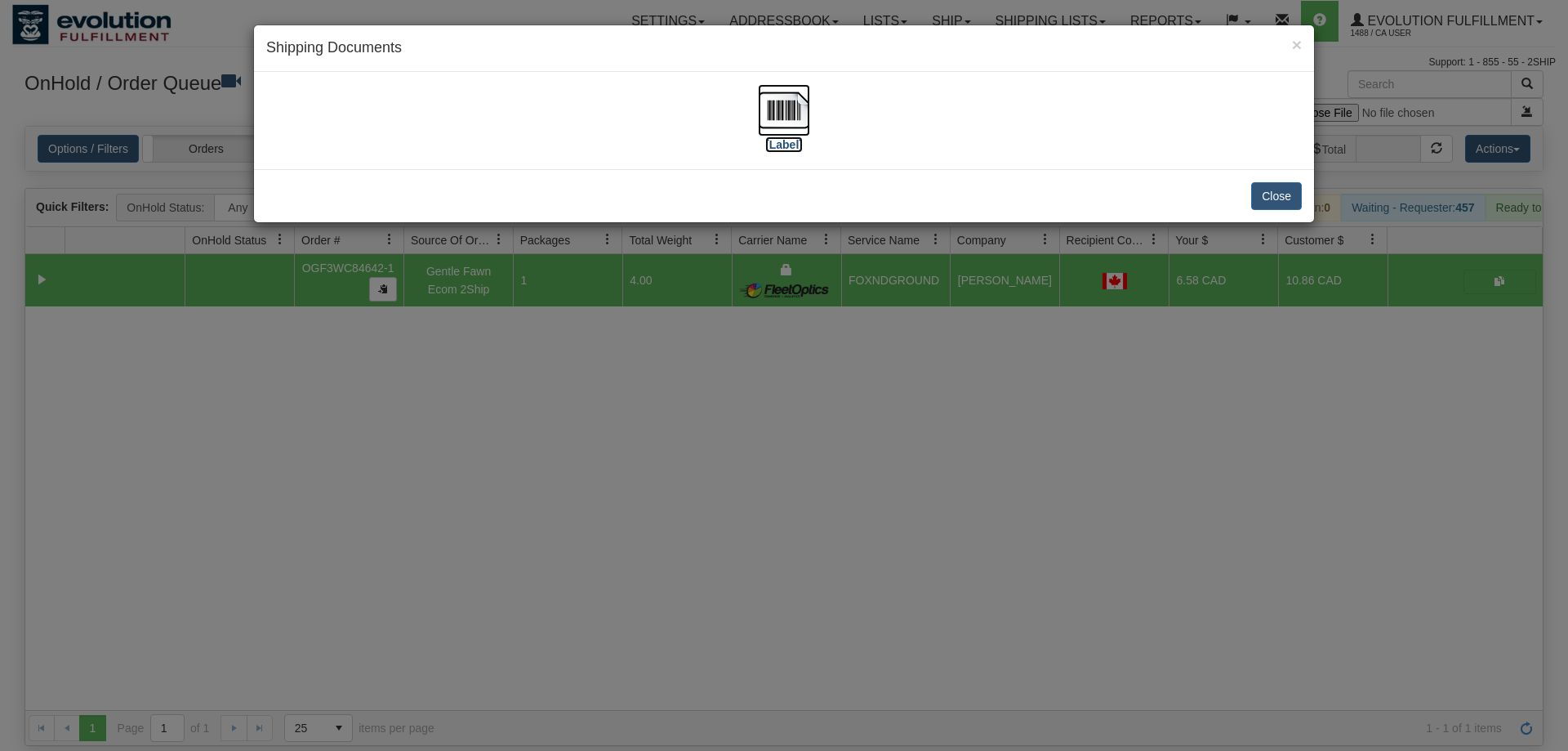
click at [791, 133] on img at bounding box center [784, 110] width 52 height 53
drag, startPoint x: 792, startPoint y: 534, endPoint x: 680, endPoint y: 349, distance: 216.3
click at [790, 530] on div "× Shipping Documents [Label] Close" at bounding box center [784, 376] width 1568 height 751
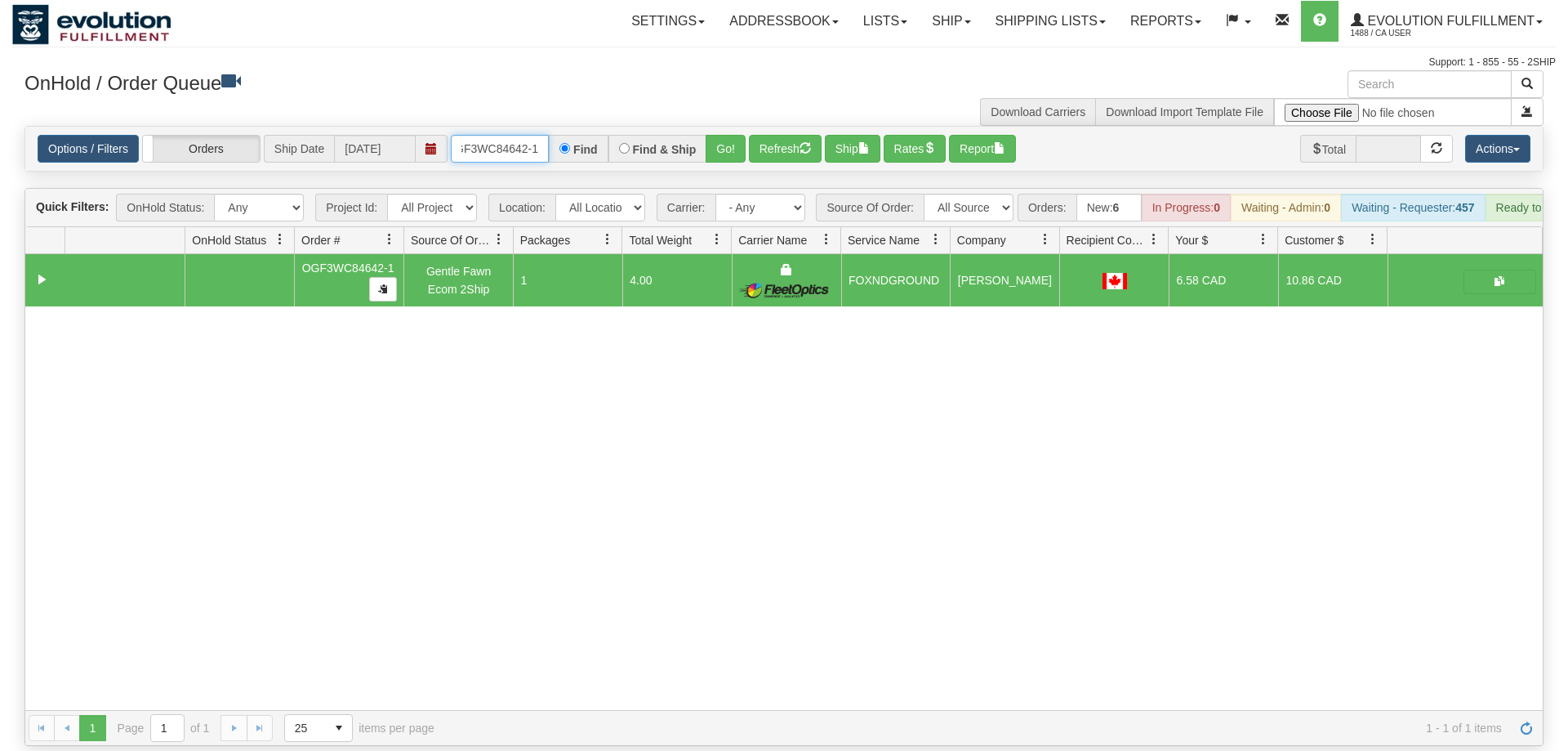
click at [529, 135] on input "OGF3WC84642-1" at bounding box center [500, 149] width 98 height 28
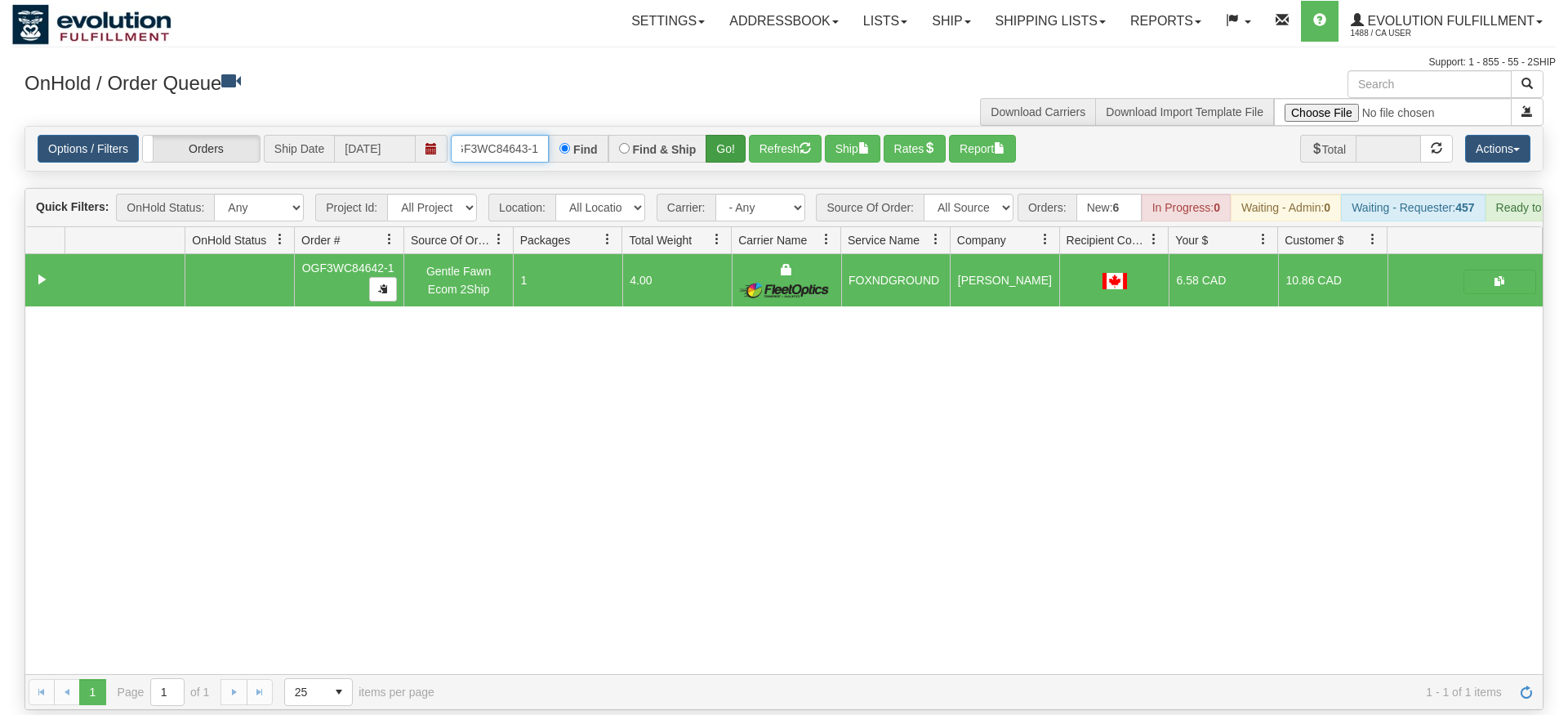
type input "OGF3WC84643-1"
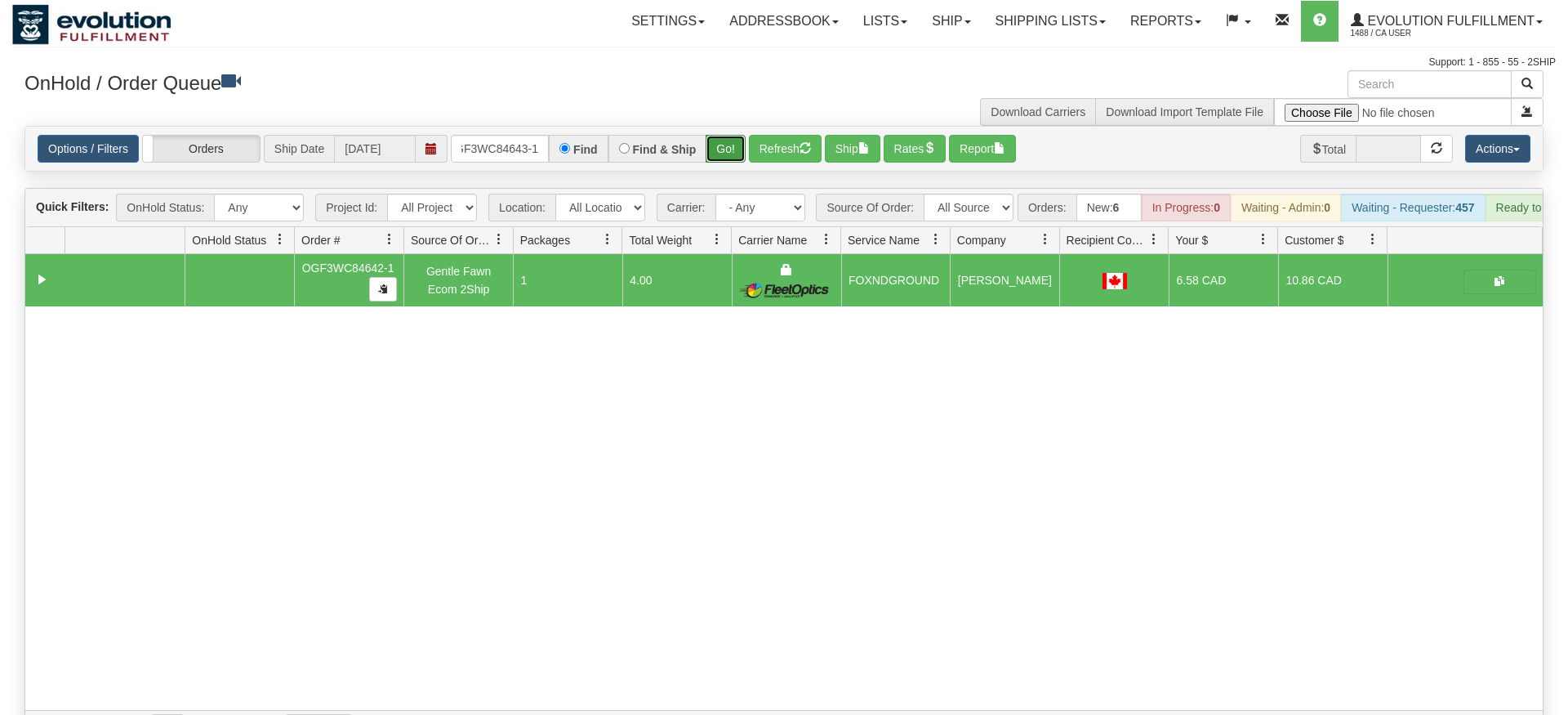
drag, startPoint x: 724, startPoint y: 117, endPoint x: 724, endPoint y: 133, distance: 16.0
click at [724, 153] on div "Is equal to Is not equal to Contains Does not contains CAD USD EUR ZAR [PERSON_…" at bounding box center [784, 436] width 1544 height 620
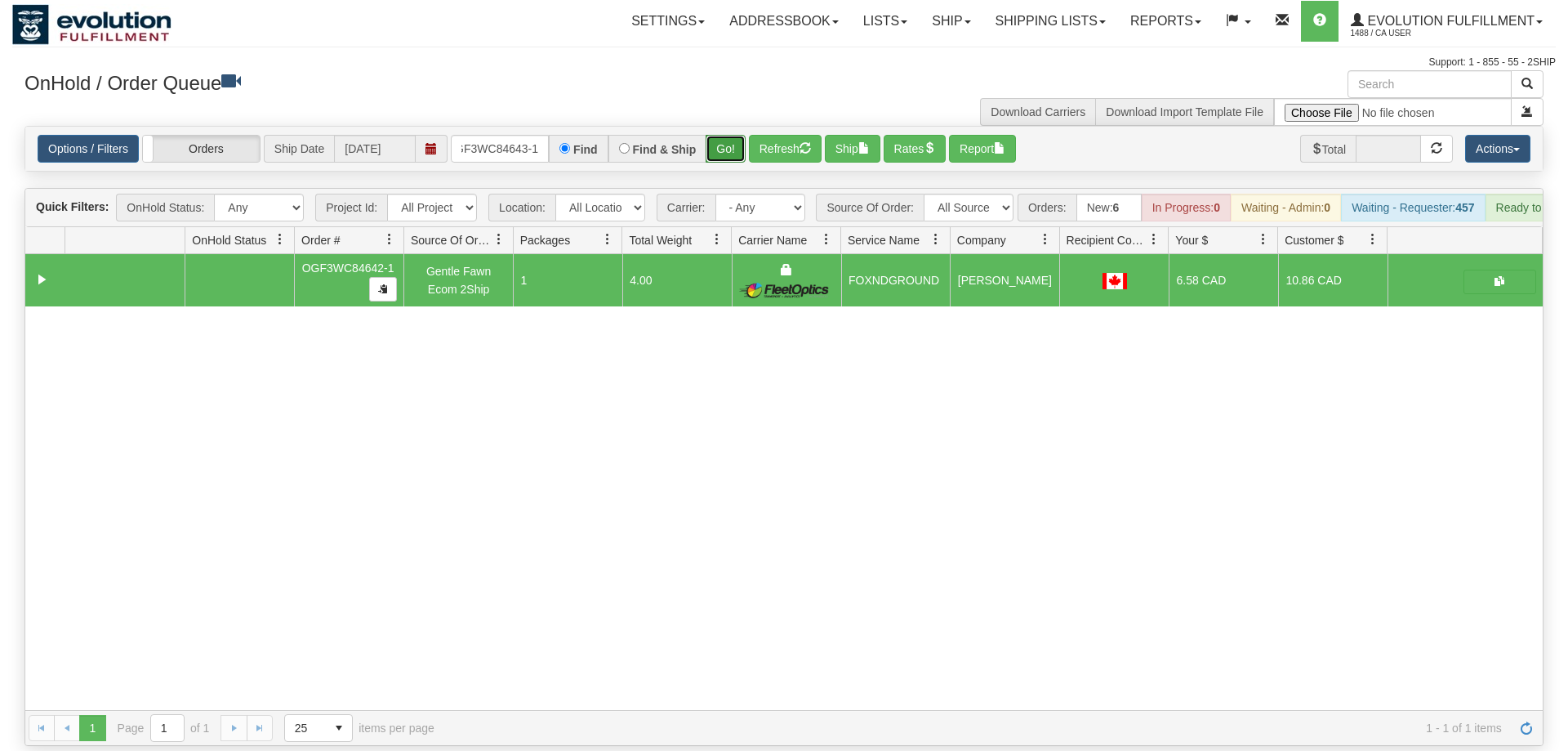
click at [723, 135] on button "Go!" at bounding box center [725, 149] width 40 height 28
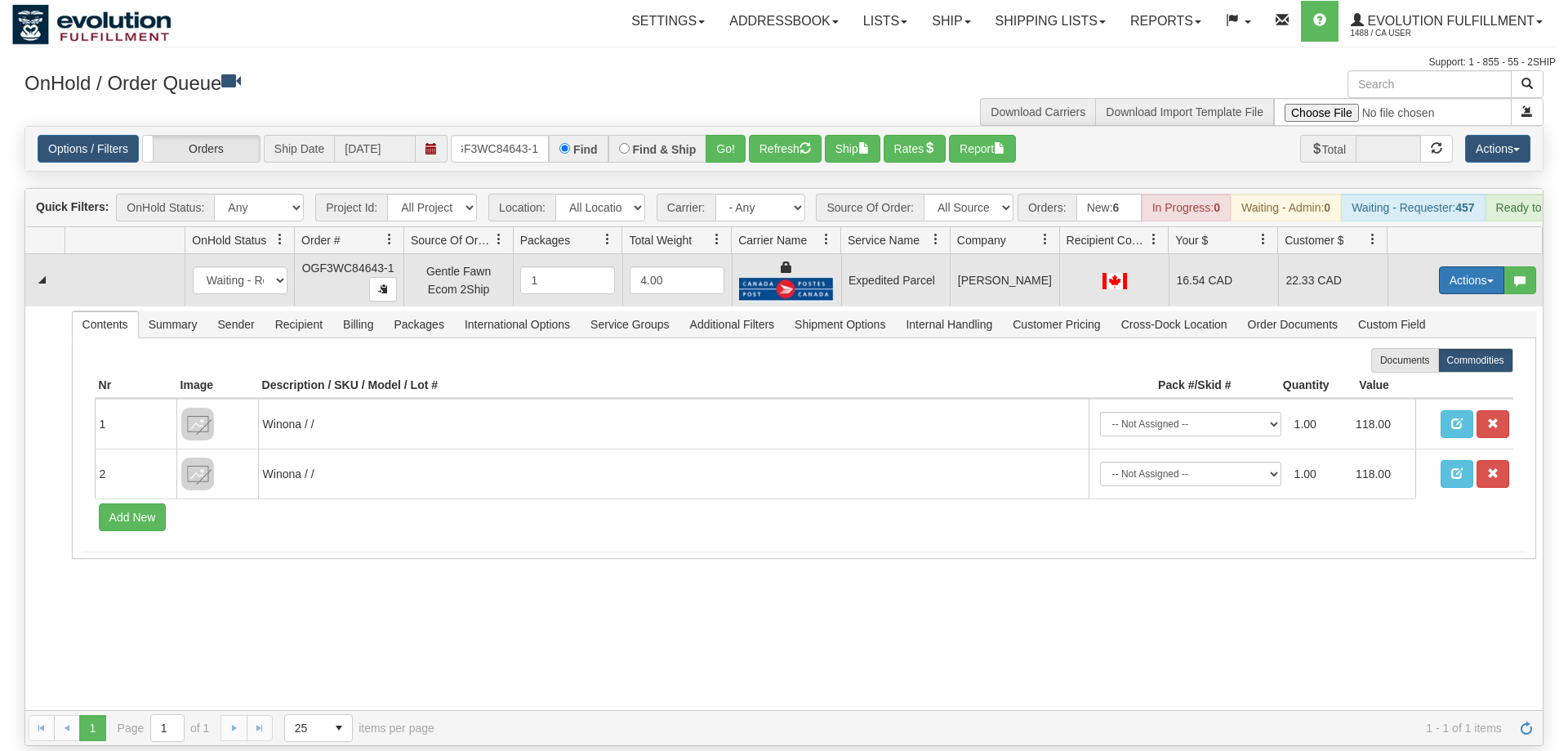
click at [1450, 266] on button "Actions" at bounding box center [1472, 280] width 66 height 28
click at [1424, 364] on link "Ship" at bounding box center [1438, 375] width 130 height 21
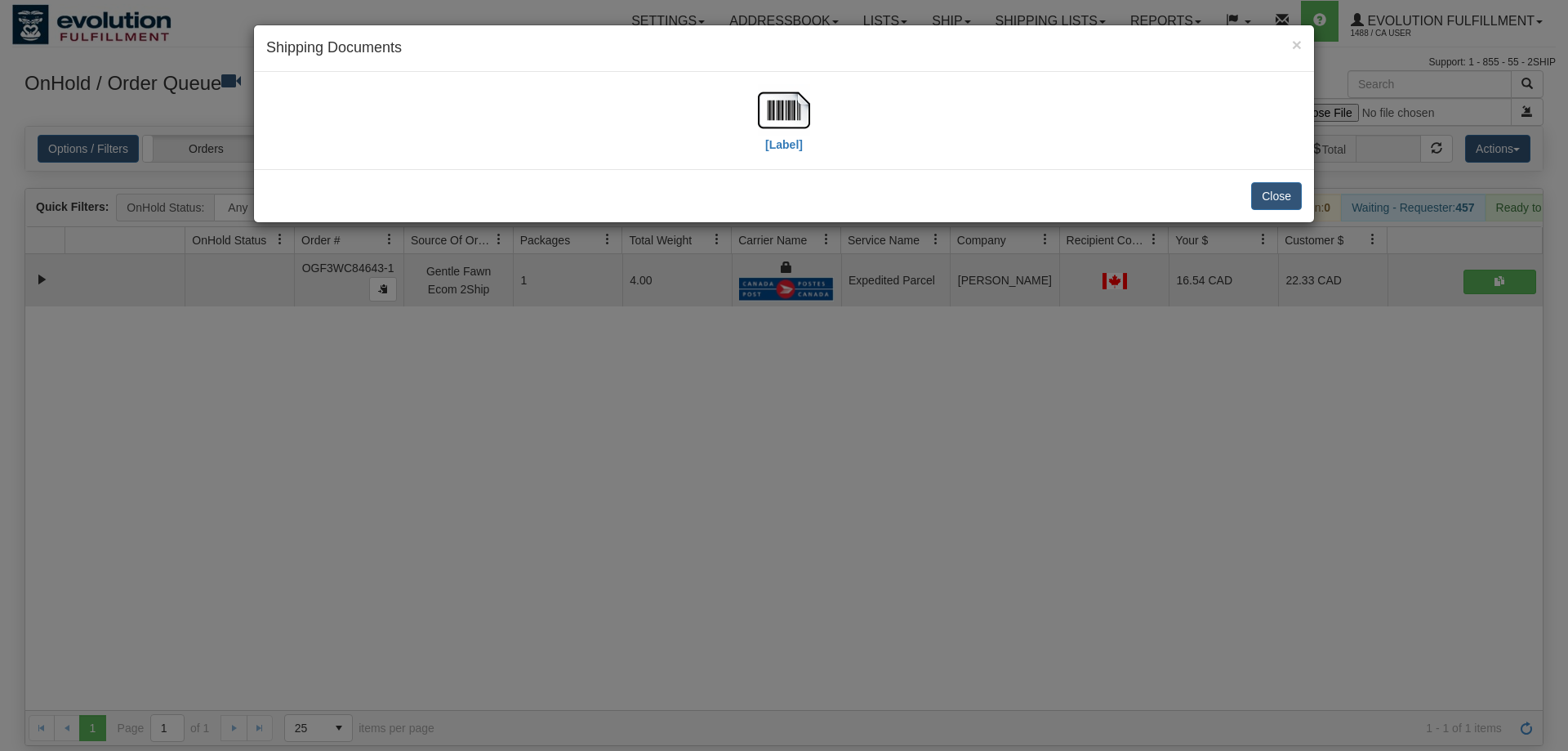
click at [757, 97] on div "[Label]" at bounding box center [783, 120] width 1035 height 73
click at [788, 108] on img at bounding box center [784, 110] width 52 height 53
click at [674, 437] on div "× Shipping Documents [Label] Close" at bounding box center [784, 376] width 1568 height 751
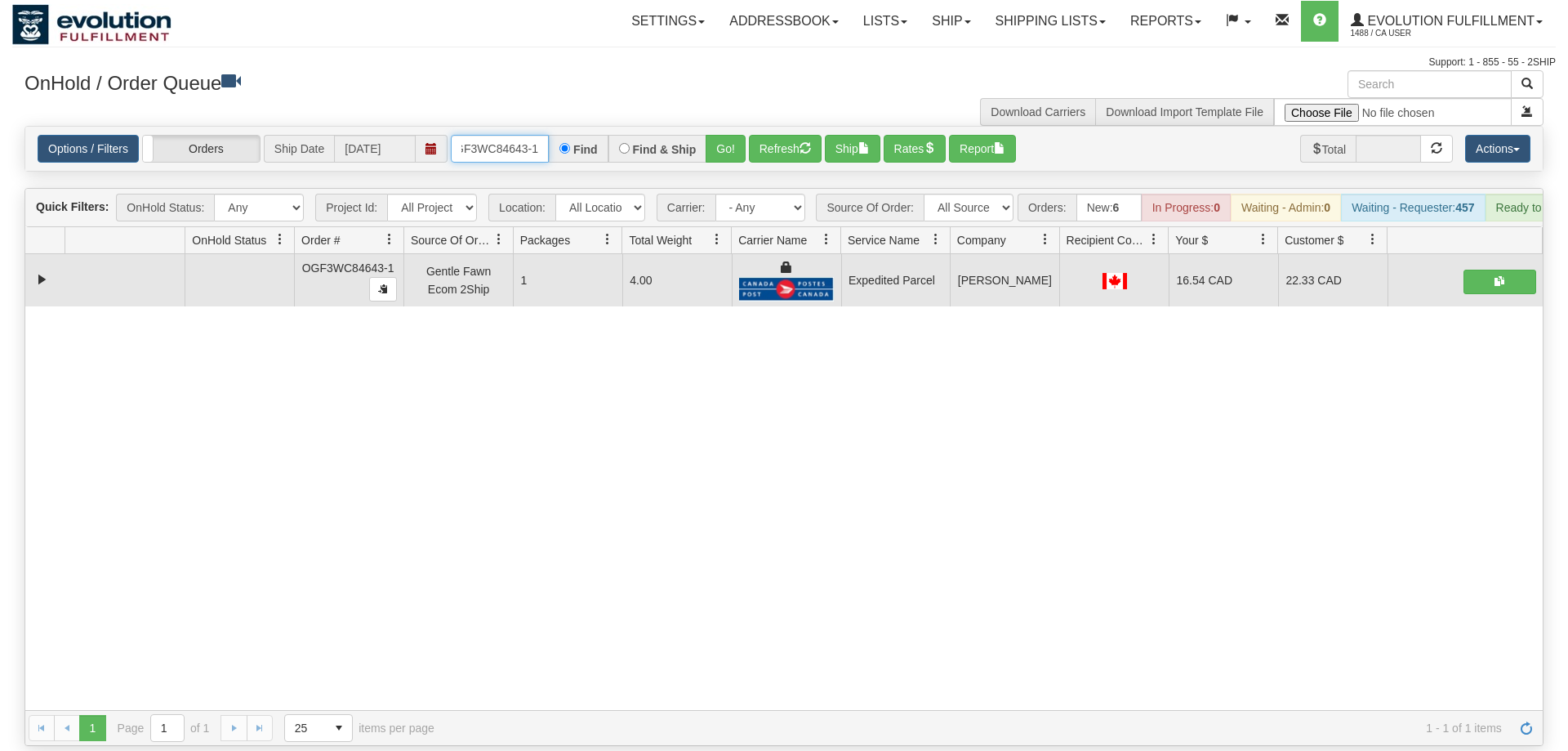
click at [484, 135] on input "OGF3WC84643-1" at bounding box center [500, 149] width 98 height 28
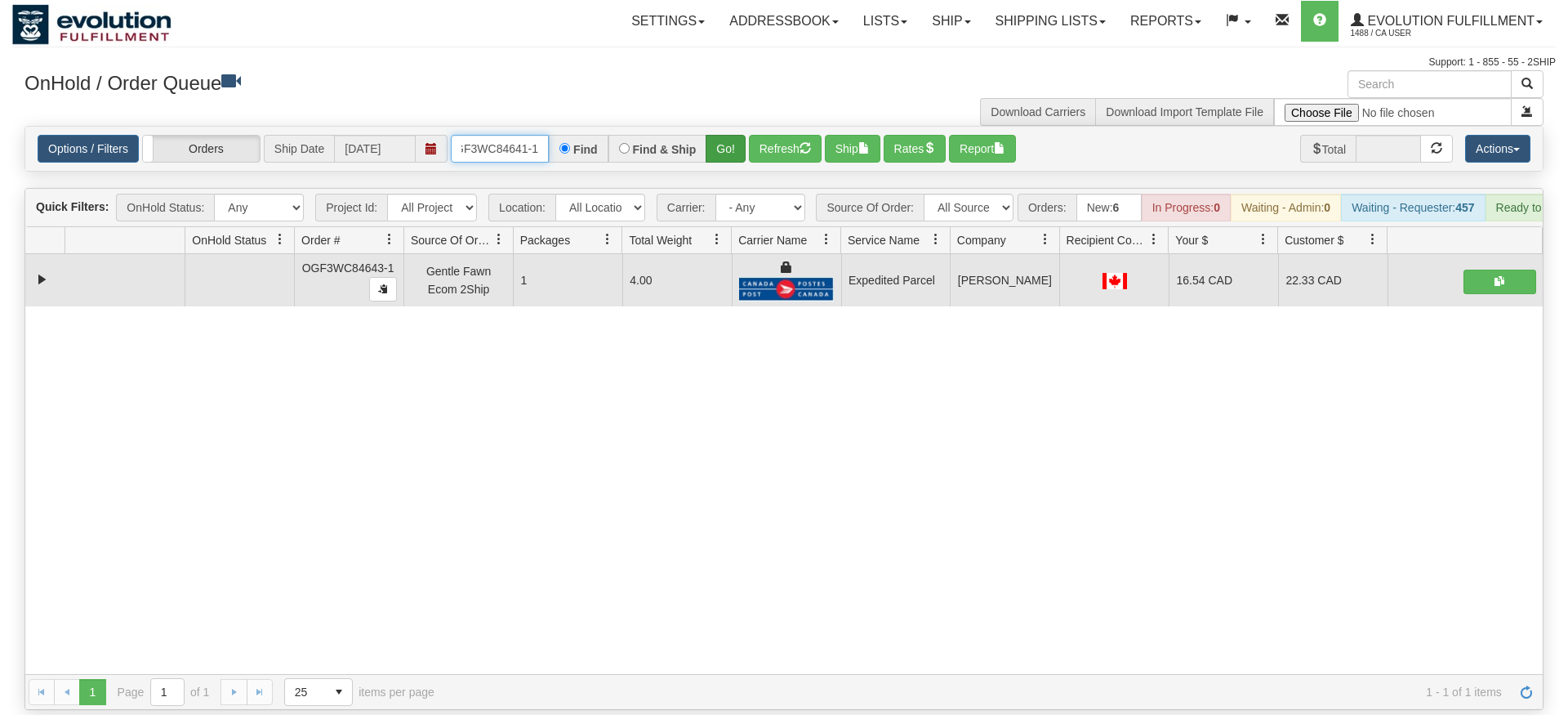
type input "OGF3WC84641-1"
click at [733, 147] on div "Options / Filters Group Shipments Orders Ship Date [DATE] OGF3WC84641-1 Find Fi…" at bounding box center [784, 149] width 1519 height 46
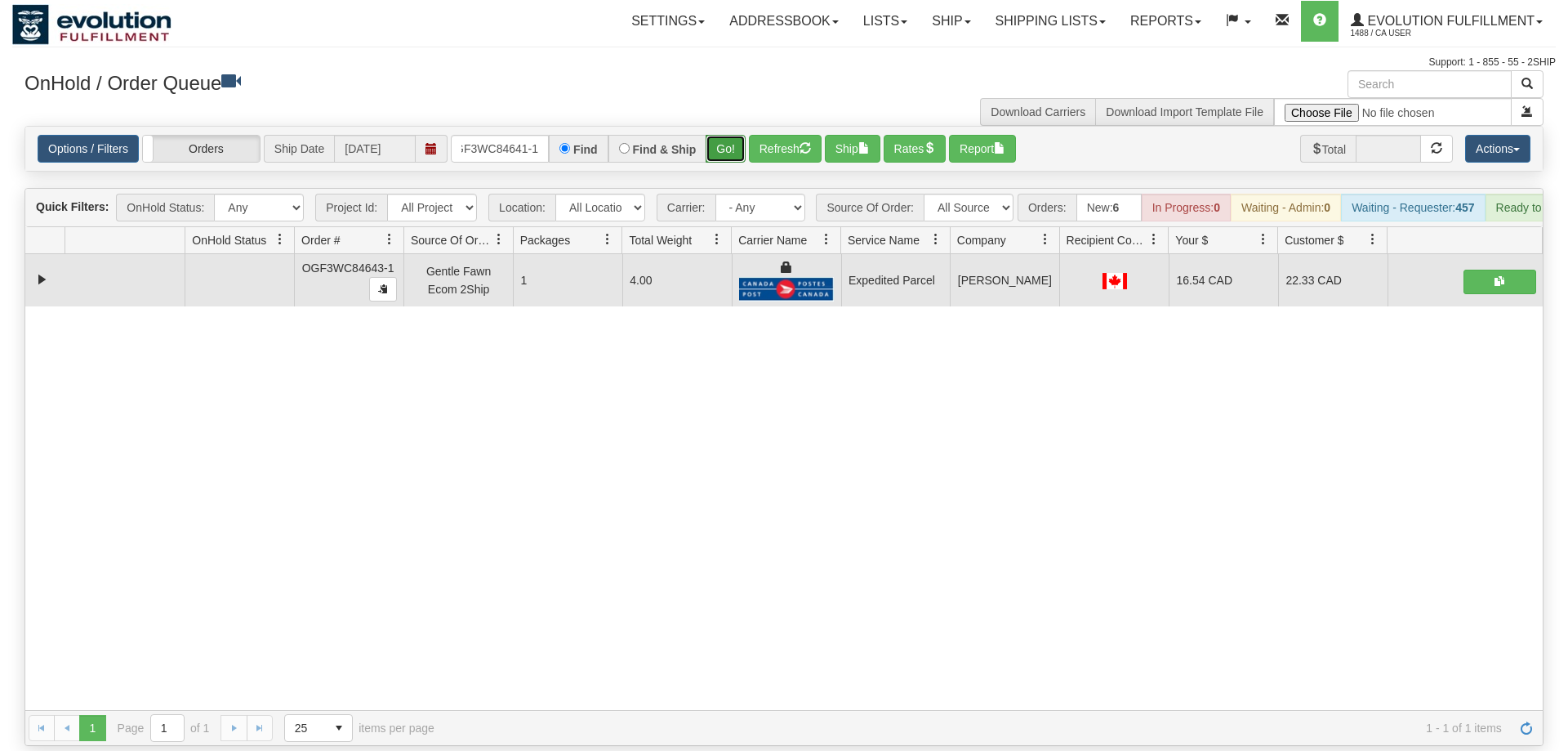
click at [730, 135] on button "Go!" at bounding box center [725, 149] width 40 height 28
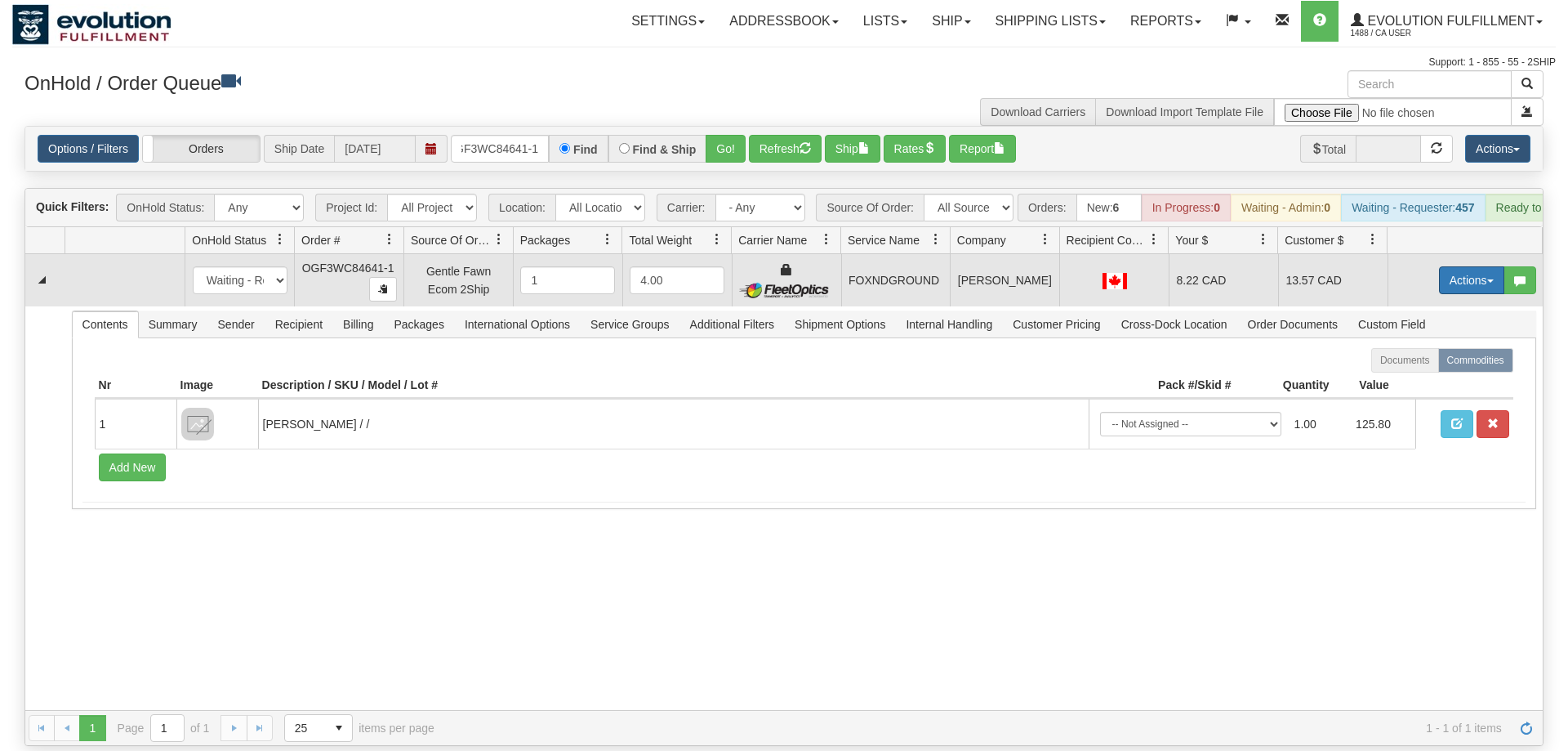
click at [1443, 266] on button "Actions" at bounding box center [1472, 280] width 66 height 28
click at [1421, 364] on link "Ship" at bounding box center [1438, 375] width 130 height 21
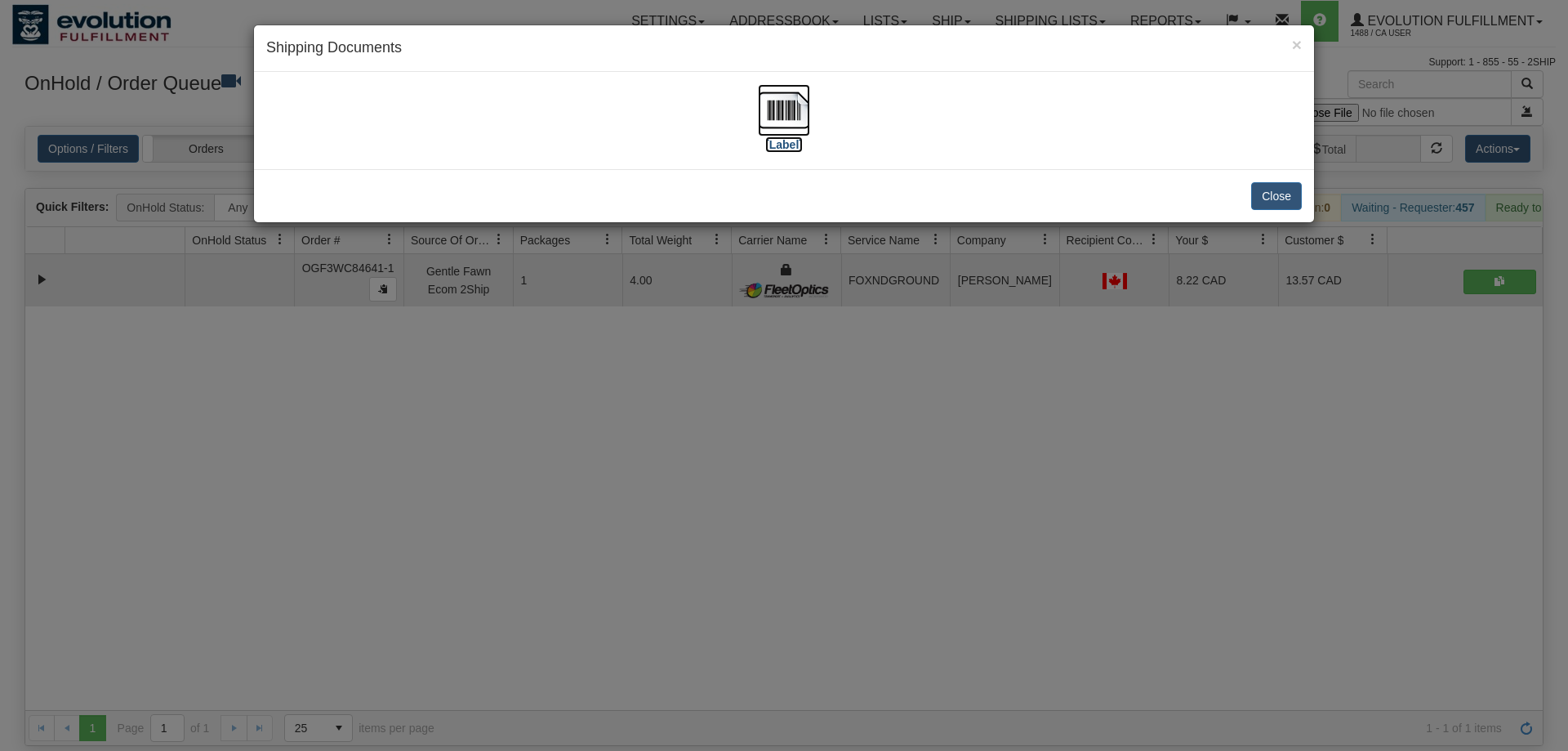
click at [769, 113] on img at bounding box center [784, 110] width 52 height 53
click at [636, 361] on div "× Shipping Documents [Label] Close" at bounding box center [784, 376] width 1568 height 751
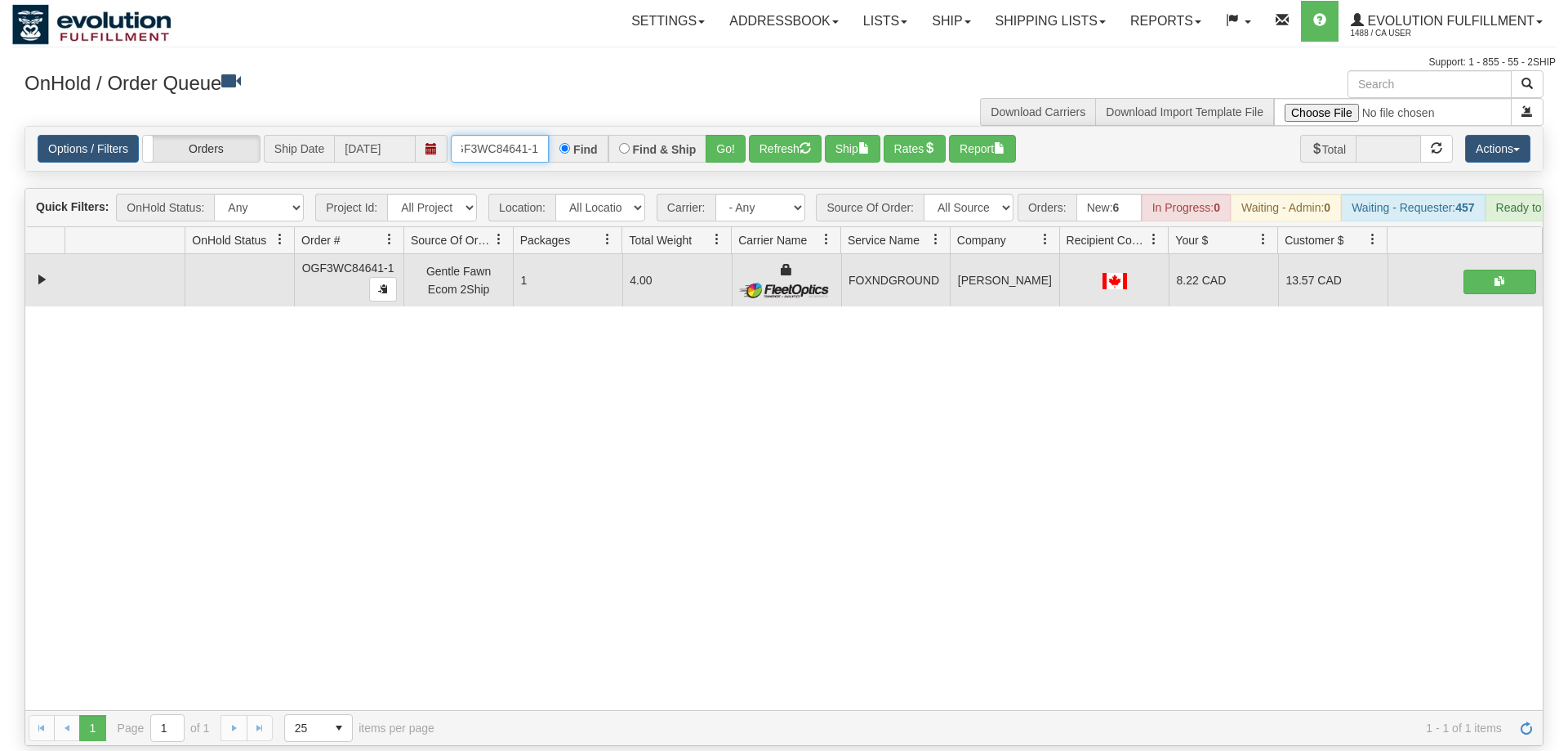
click at [508, 135] on input "OGF3WC84641-1" at bounding box center [500, 149] width 98 height 28
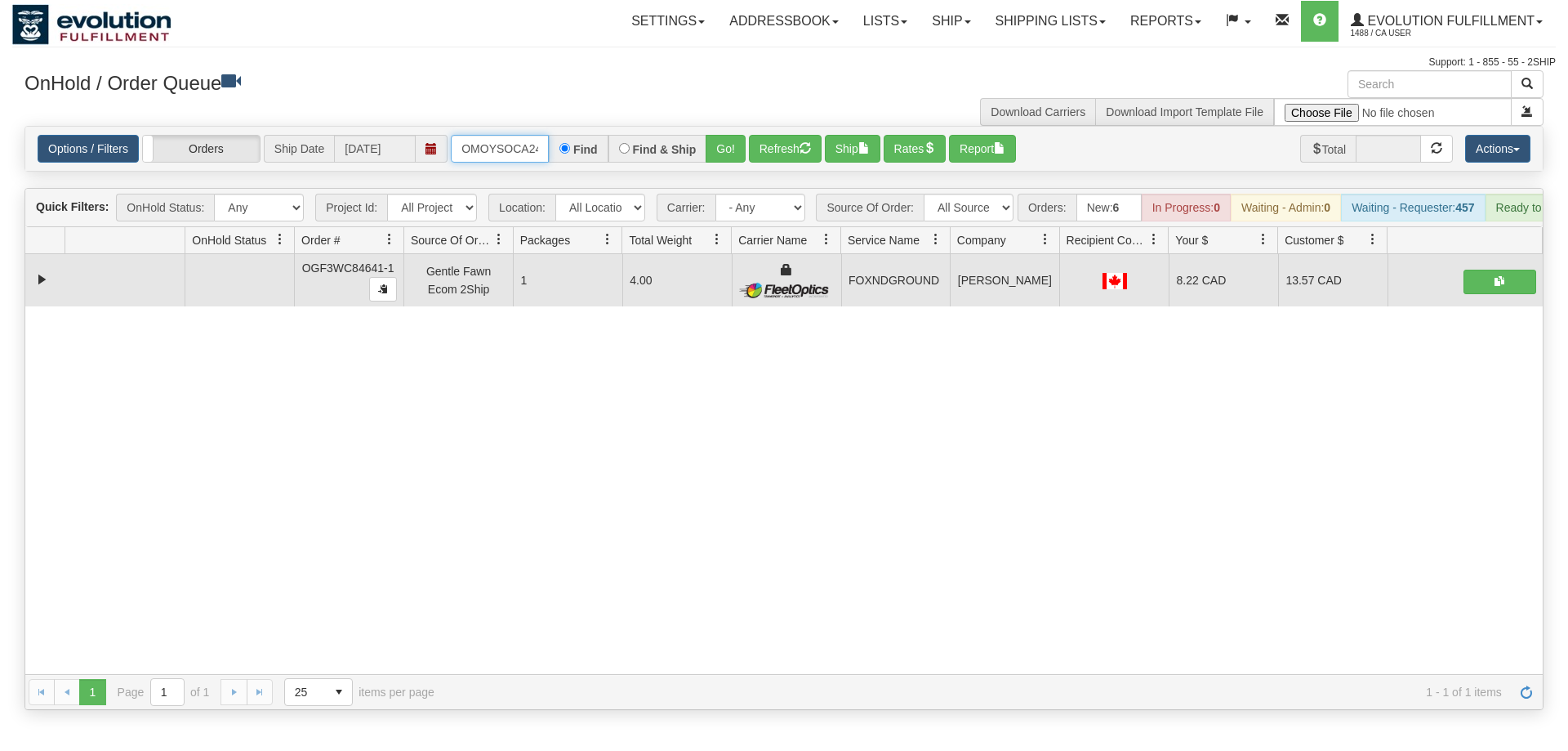
scroll to position [0, 22]
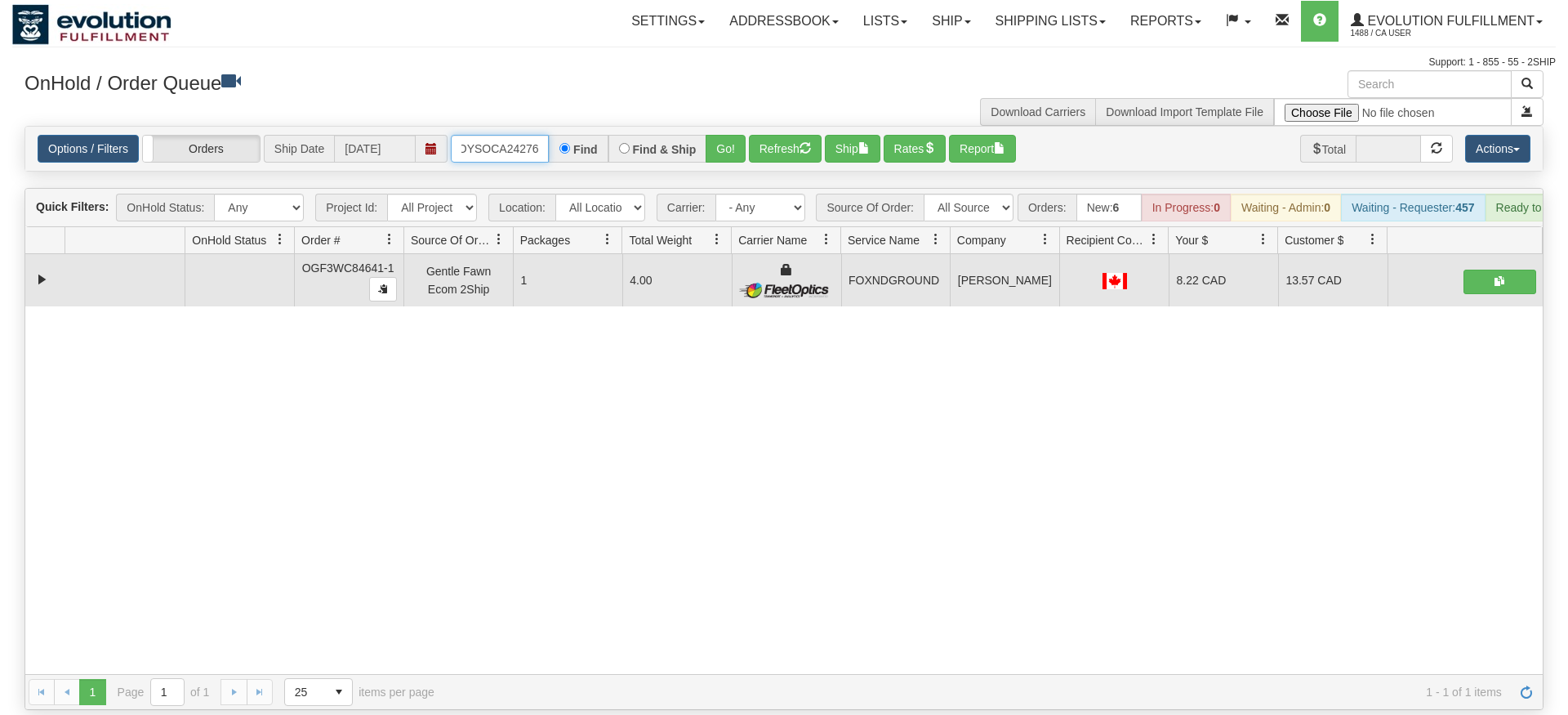
type input "OMOYSOCA24276"
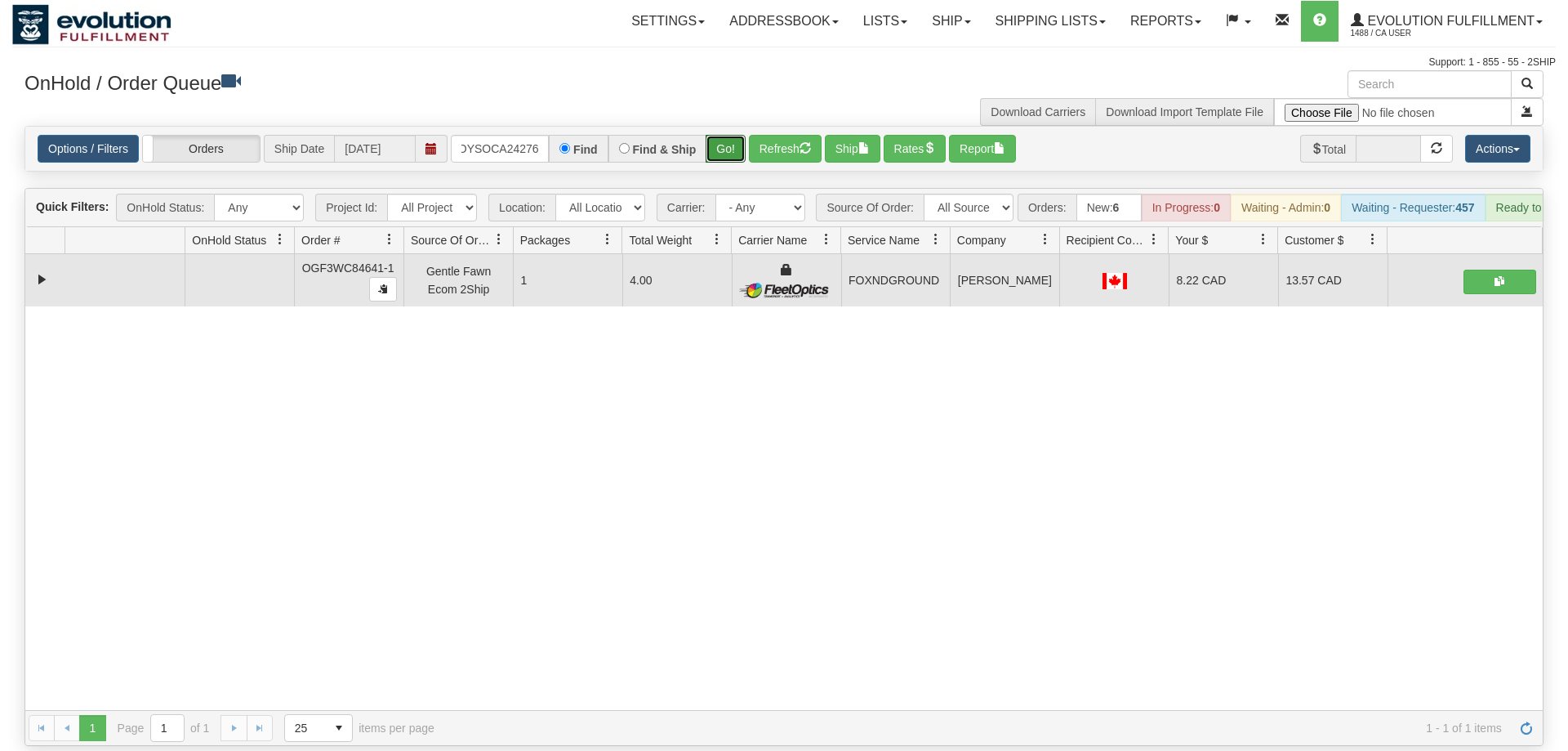
click at [720, 158] on div "Is equal to Is not equal to Contains Does not contains CAD USD EUR ZAR [PERSON_…" at bounding box center [784, 436] width 1544 height 620
click at [723, 135] on button "Go!" at bounding box center [725, 149] width 40 height 28
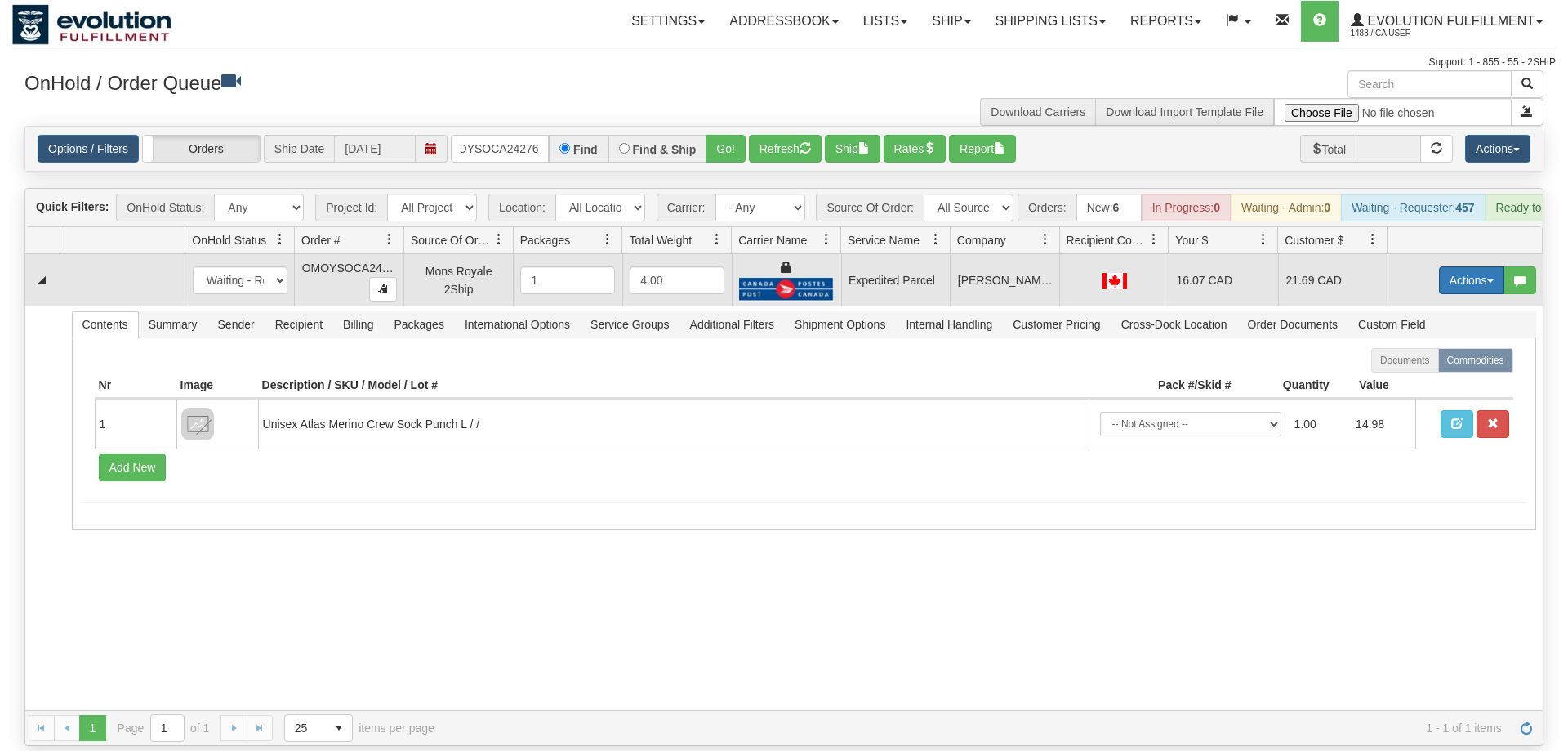
click at [1446, 266] on button "Actions" at bounding box center [1472, 280] width 66 height 28
click at [1418, 368] on span "Ship" at bounding box center [1406, 375] width 34 height 13
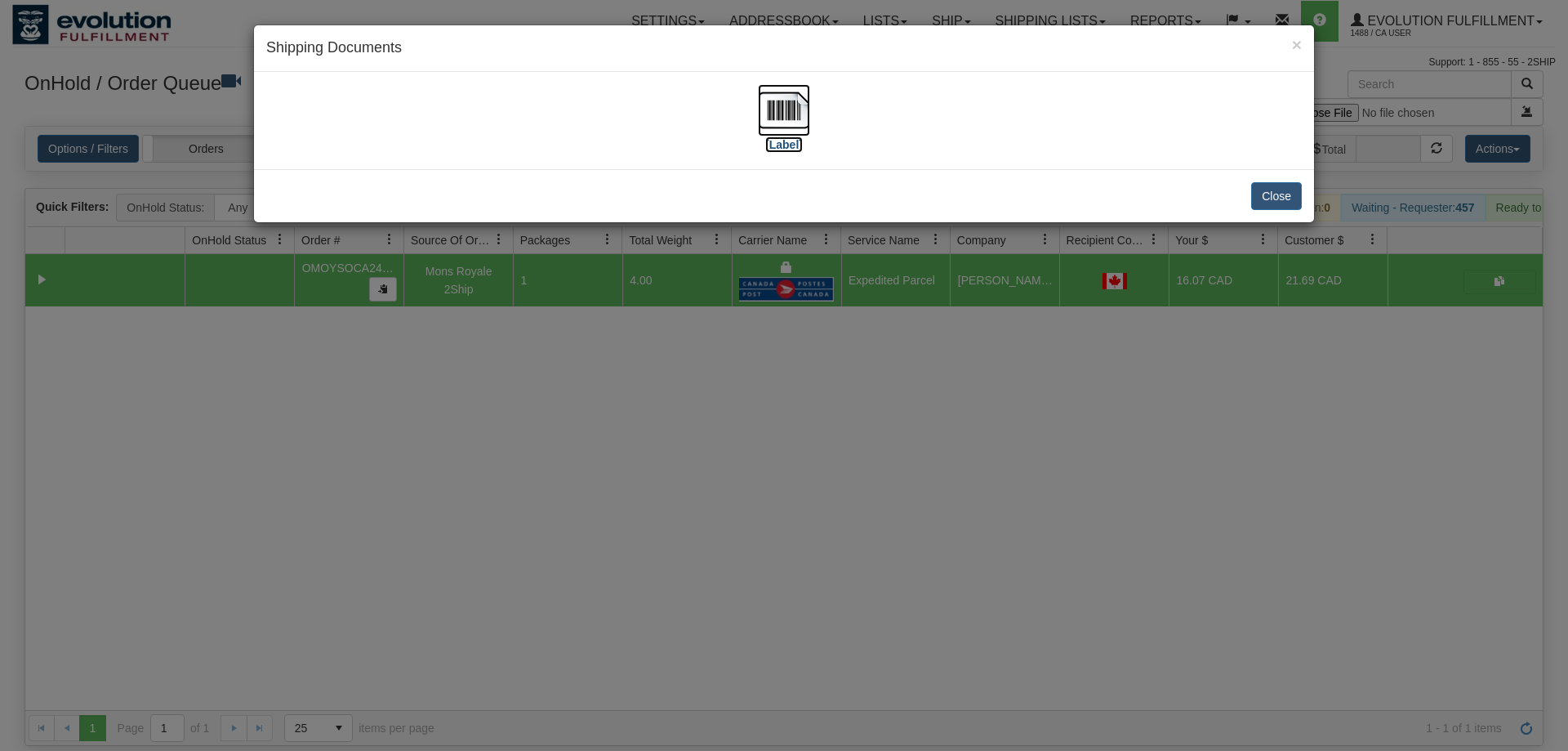
click at [788, 123] on img at bounding box center [784, 110] width 52 height 53
click at [707, 408] on div "× Shipping Documents [Label] Close" at bounding box center [784, 376] width 1568 height 751
